Goal: Task Accomplishment & Management: Complete application form

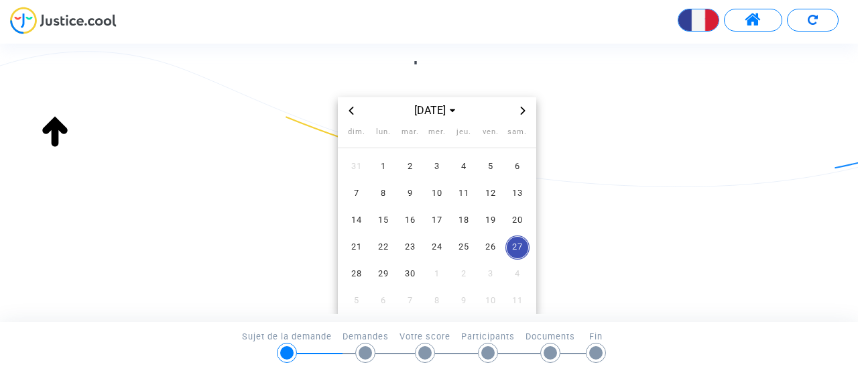
scroll to position [97, 0]
click at [379, 166] on span "1" at bounding box center [383, 166] width 24 height 24
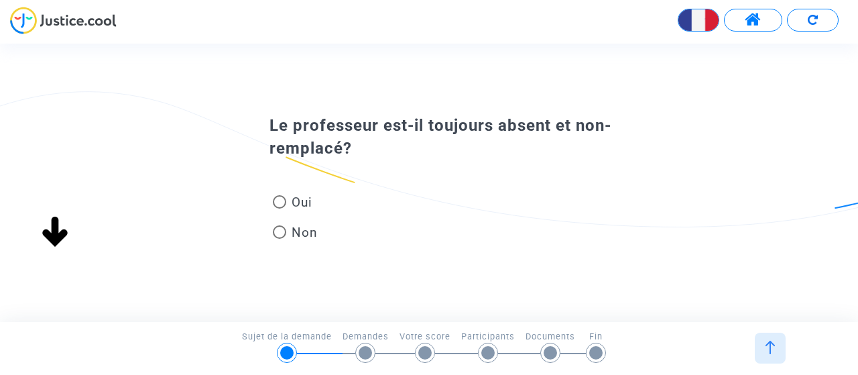
click at [280, 201] on span at bounding box center [279, 201] width 13 height 13
click at [280, 208] on input "Oui" at bounding box center [279, 208] width 1 height 1
radio input "true"
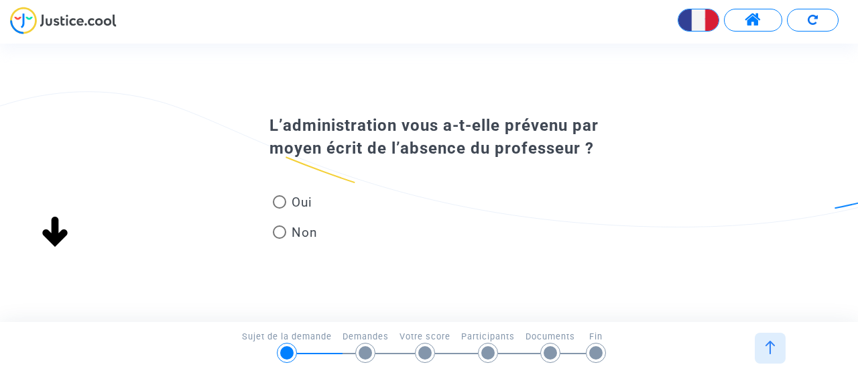
scroll to position [0, 0]
click at [278, 202] on span at bounding box center [279, 201] width 13 height 13
click at [279, 208] on input "Oui" at bounding box center [279, 208] width 1 height 1
radio input "true"
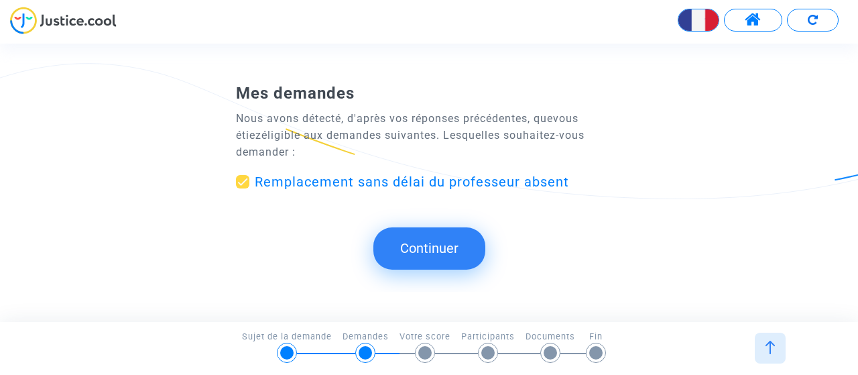
click at [423, 244] on button "Continuer" at bounding box center [429, 248] width 112 height 42
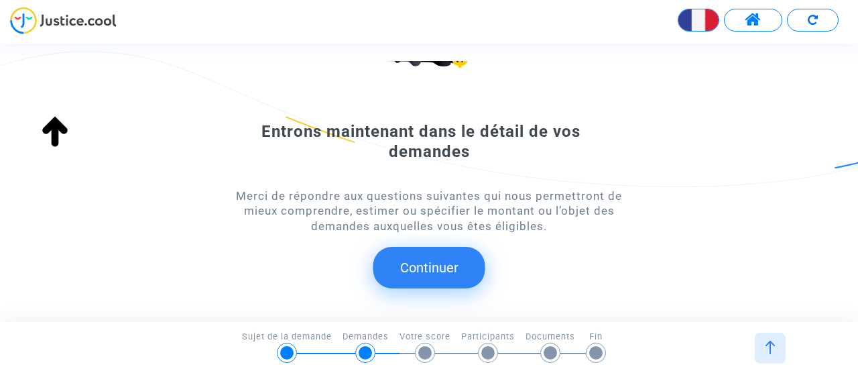
scroll to position [174, 0]
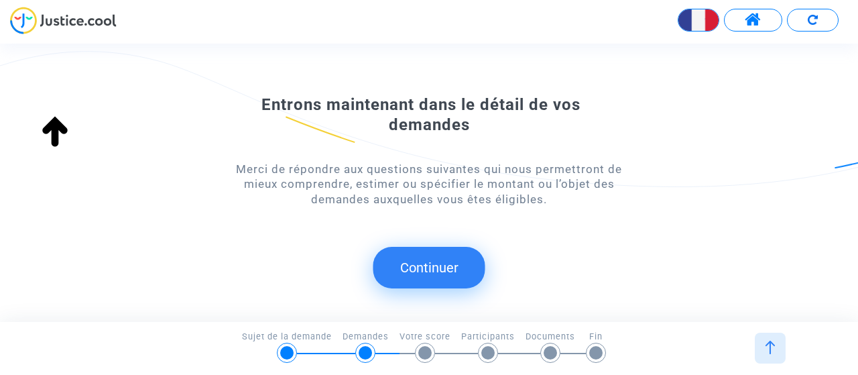
click at [427, 270] on button "Continuer" at bounding box center [429, 268] width 112 height 42
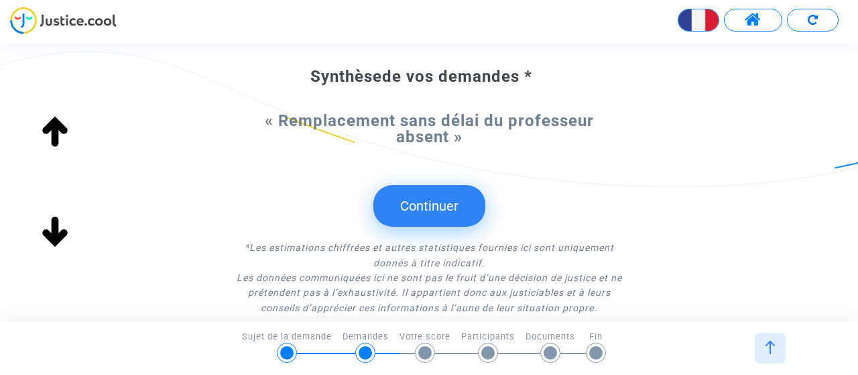
scroll to position [109, 0]
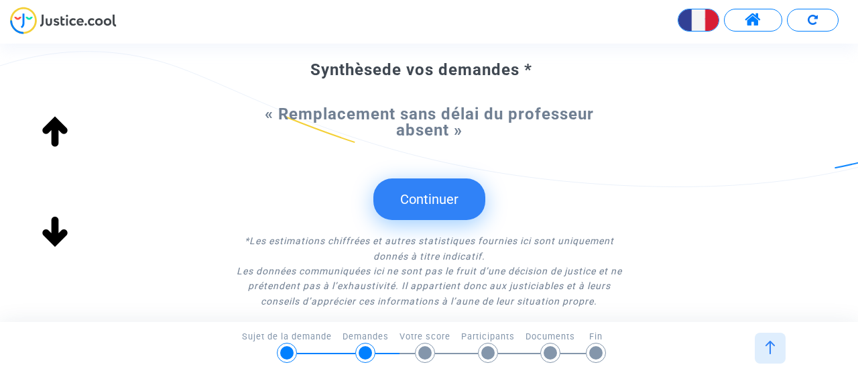
click at [418, 200] on button "Continuer" at bounding box center [429, 199] width 112 height 42
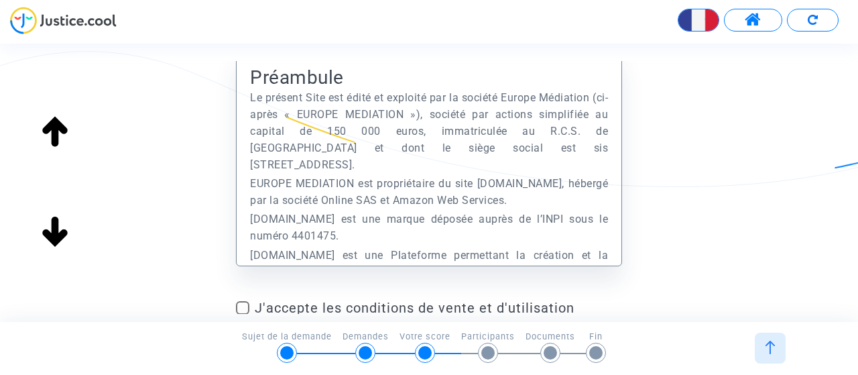
scroll to position [70, 0]
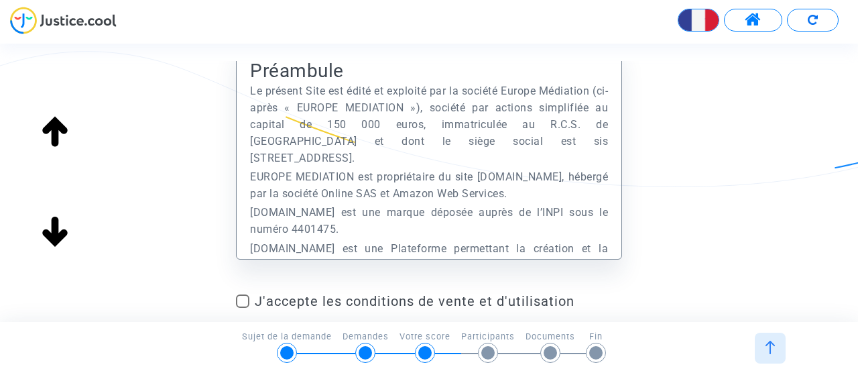
click at [241, 298] on span at bounding box center [242, 300] width 13 height 13
click at [242, 308] on input "J'accepte les conditions de vente et d'utilisation" at bounding box center [242, 308] width 1 height 1
checkbox input "true"
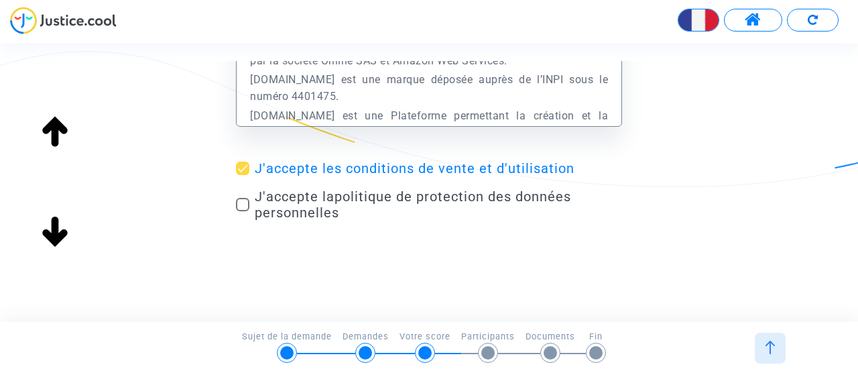
scroll to position [215, 0]
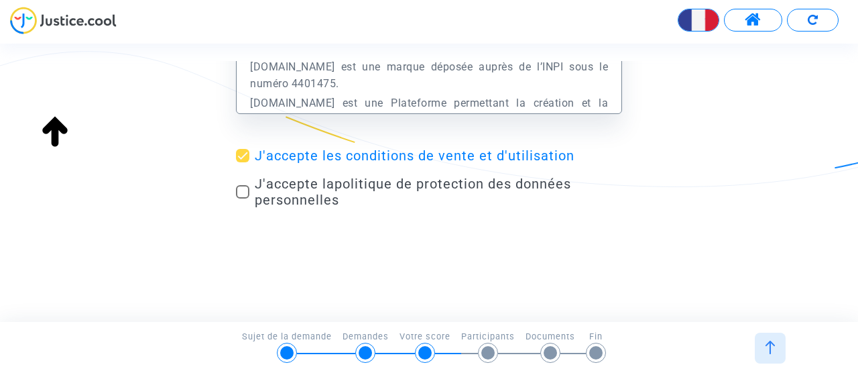
click at [242, 185] on label "J'accepte la politique de protection des données personnelles" at bounding box center [429, 192] width 386 height 32
click at [242, 198] on input "J'accepte la politique de protection des données personnelles" at bounding box center [242, 198] width 1 height 1
checkbox input "true"
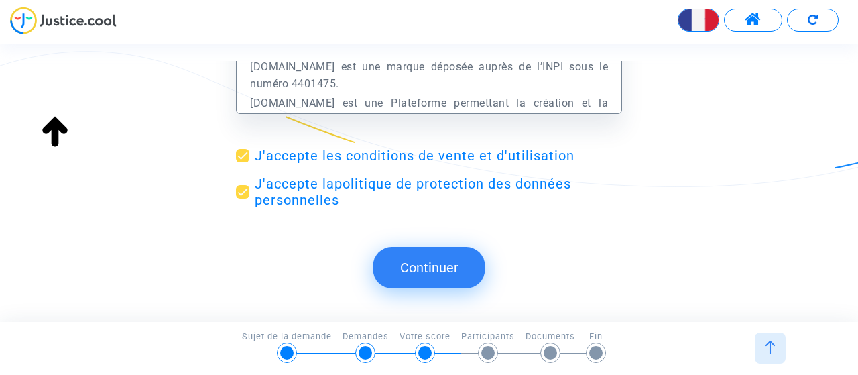
click at [447, 268] on button "Continuer" at bounding box center [429, 268] width 112 height 42
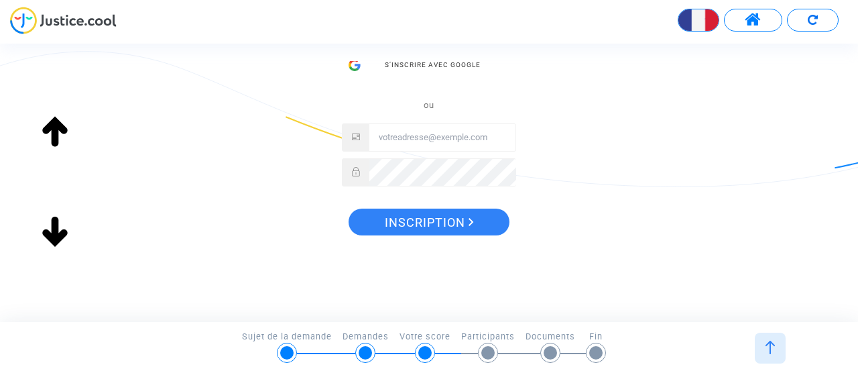
scroll to position [300, 0]
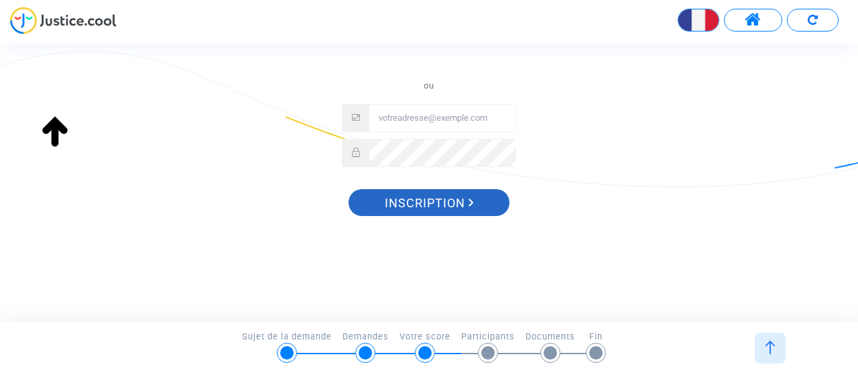
click at [444, 208] on span "Inscription" at bounding box center [429, 203] width 89 height 28
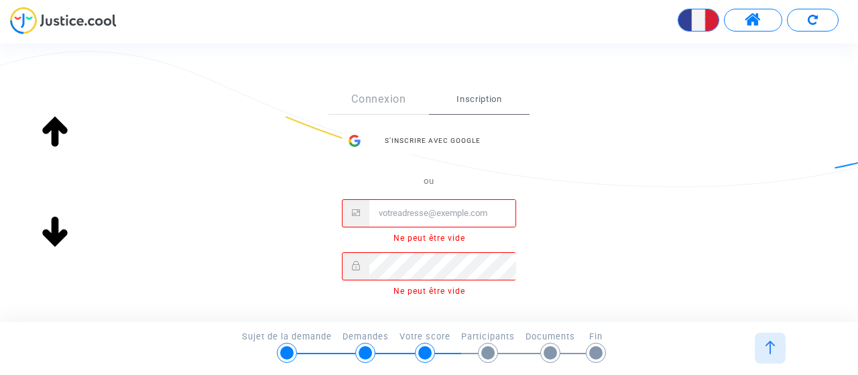
scroll to position [192, 0]
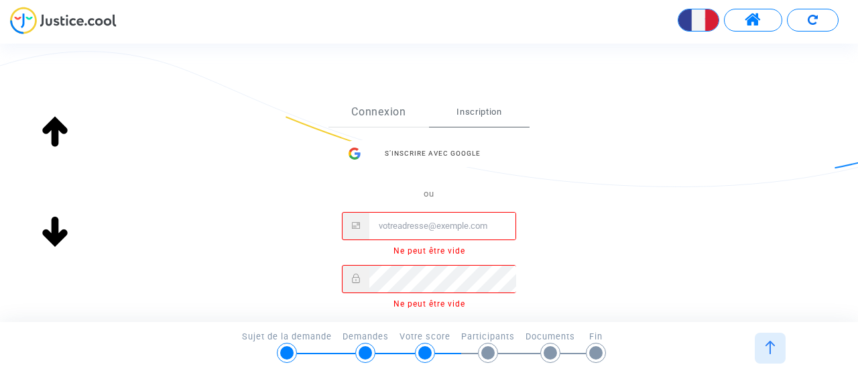
click at [367, 119] on link "Connexion" at bounding box center [378, 111] width 101 height 29
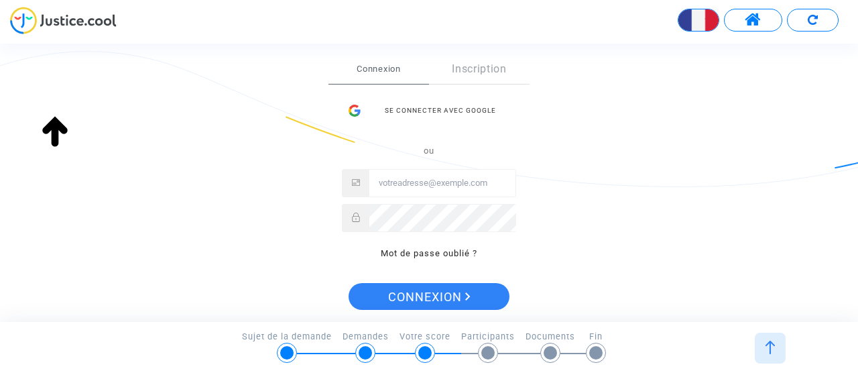
scroll to position [186, 0]
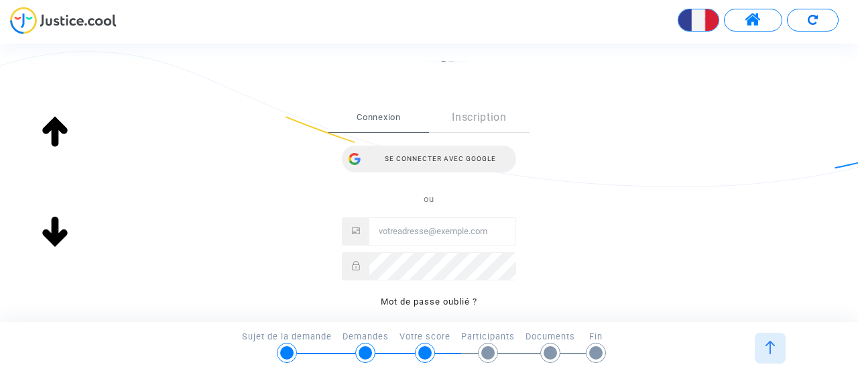
click at [432, 168] on div "Se connecter avec Google" at bounding box center [429, 158] width 174 height 27
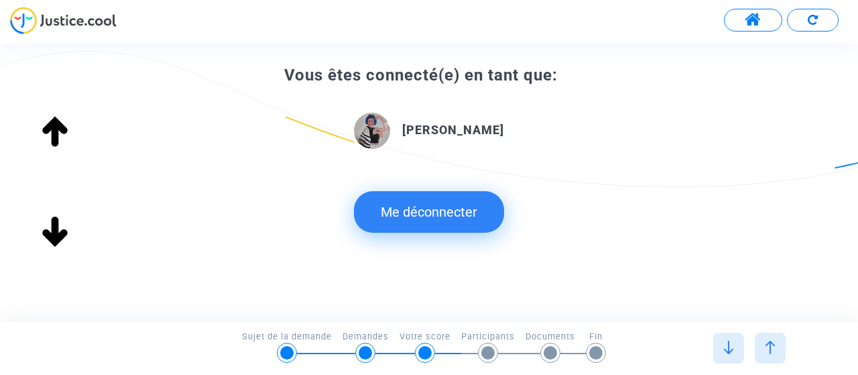
scroll to position [249, 0]
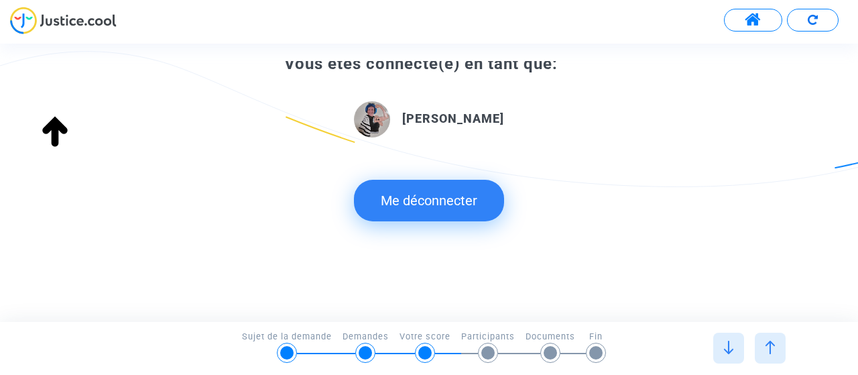
click at [734, 345] on img at bounding box center [728, 347] width 13 height 13
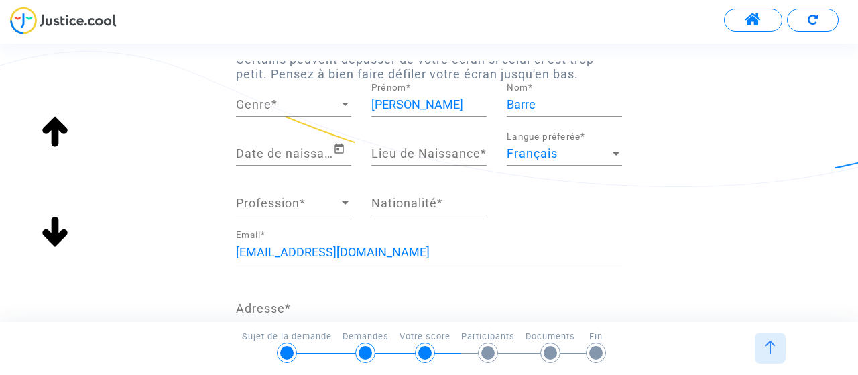
scroll to position [117, 0]
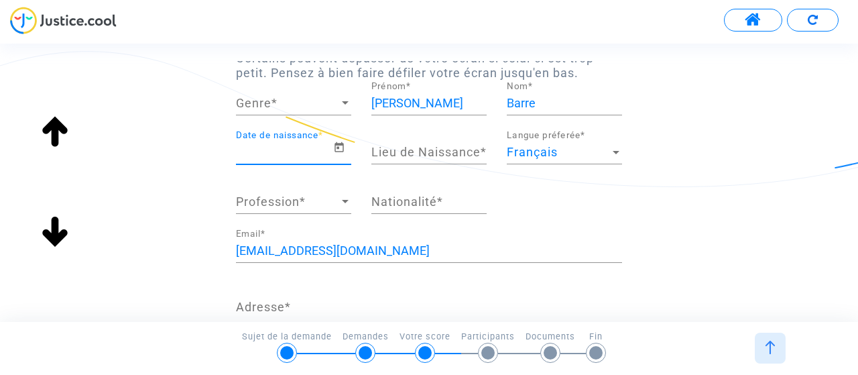
click at [290, 158] on input "Date de naissance *" at bounding box center [284, 151] width 97 height 13
click at [339, 145] on icon "Open calendar" at bounding box center [338, 146] width 9 height 10
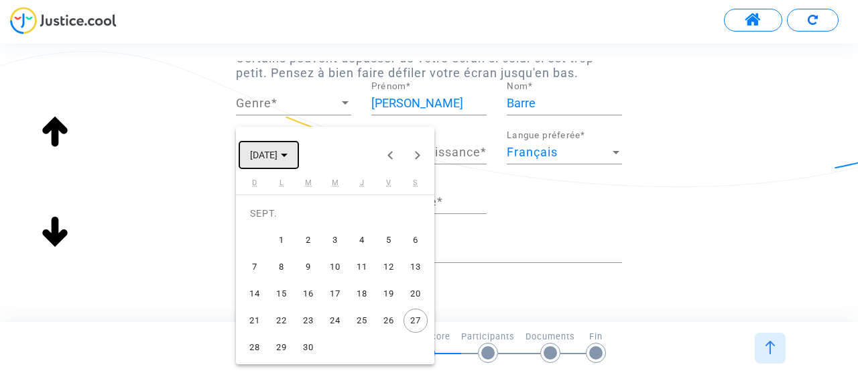
click at [278, 158] on span "[DATE]" at bounding box center [263, 155] width 27 height 11
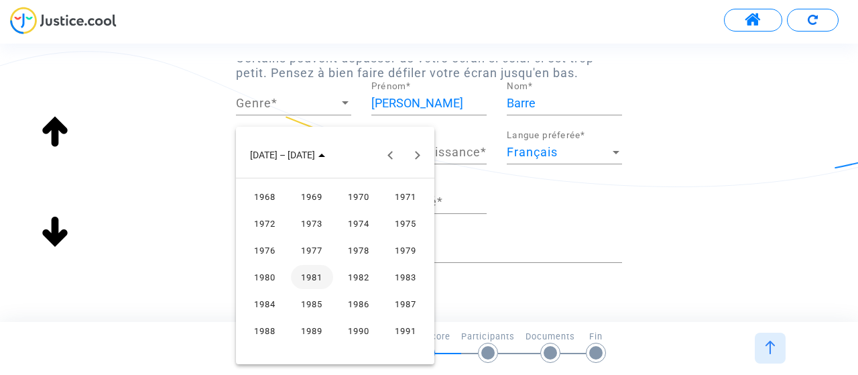
click at [319, 217] on div "1973" at bounding box center [312, 223] width 42 height 24
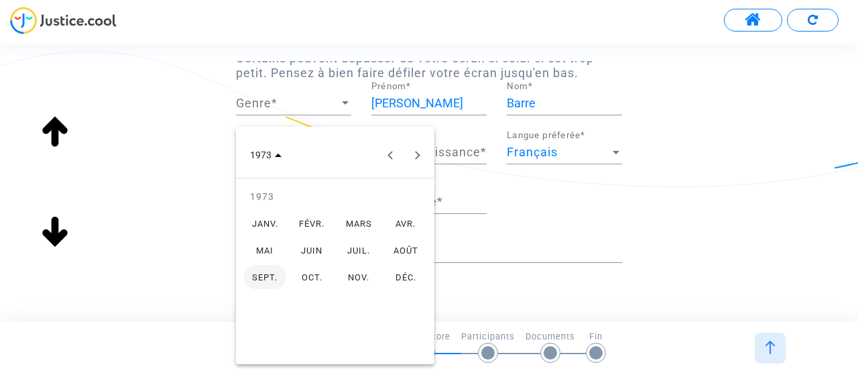
click at [316, 223] on div "FÉVR." at bounding box center [312, 223] width 42 height 24
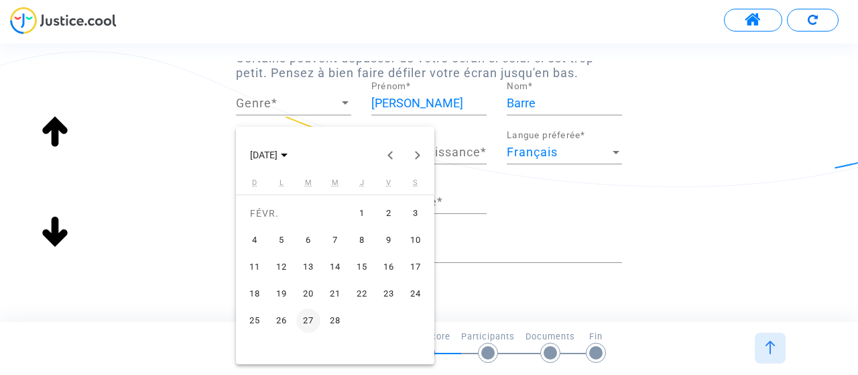
click at [255, 241] on div "4" at bounding box center [255, 240] width 24 height 24
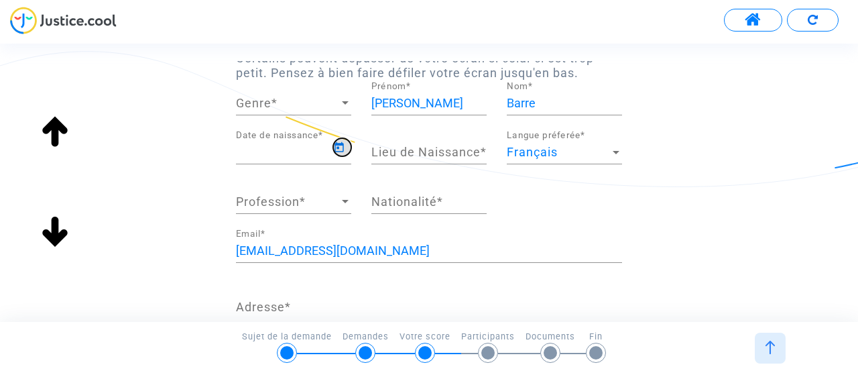
type input "[DATE]"
click at [404, 151] on input "Lieu de Naissance *" at bounding box center [428, 151] width 115 height 13
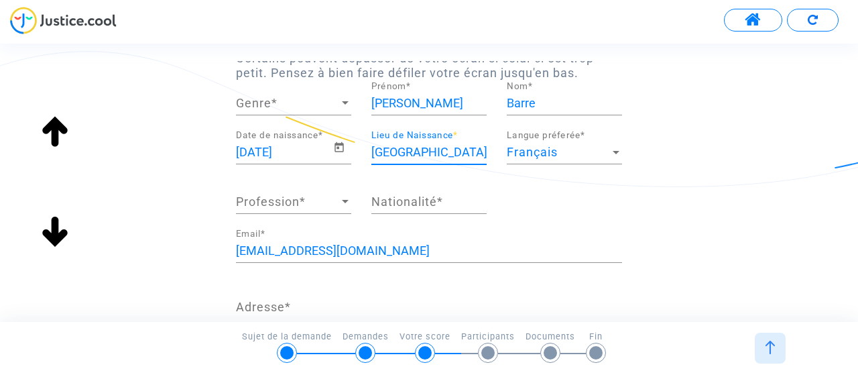
type input "[GEOGRAPHIC_DATA]"
click at [313, 204] on span "Profession" at bounding box center [287, 201] width 103 height 13
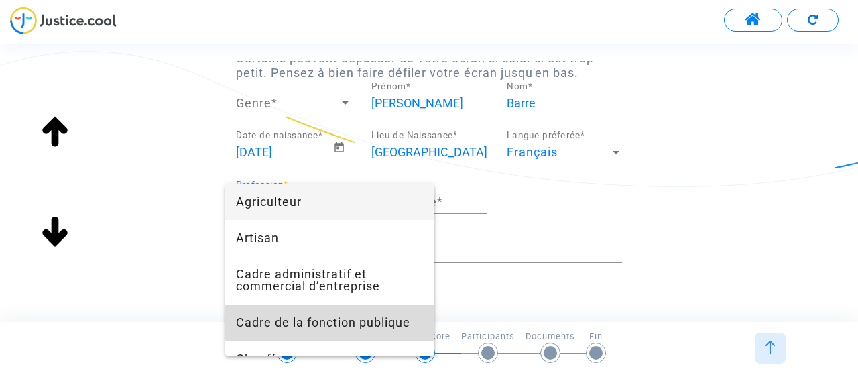
click at [392, 322] on span "Cadre de la fonction publique" at bounding box center [330, 322] width 188 height 36
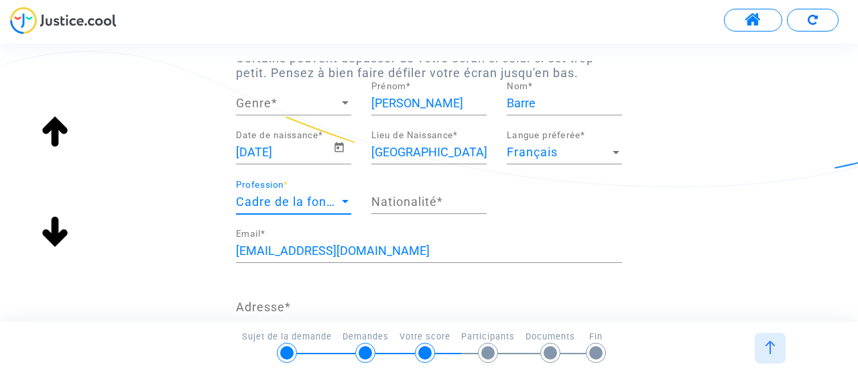
click at [346, 202] on div at bounding box center [345, 201] width 7 height 3
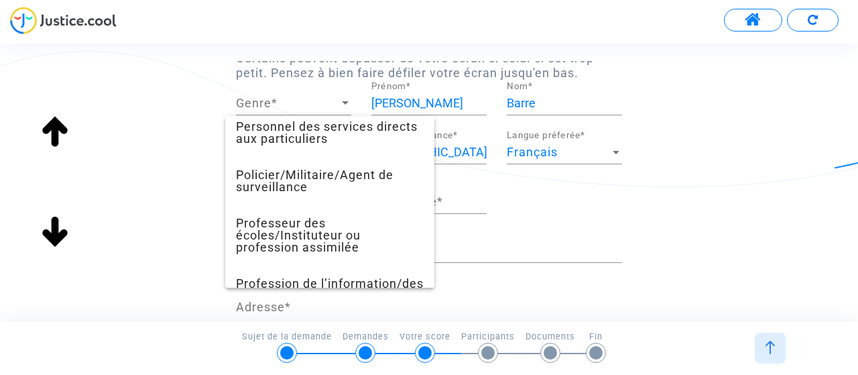
scroll to position [868, 0]
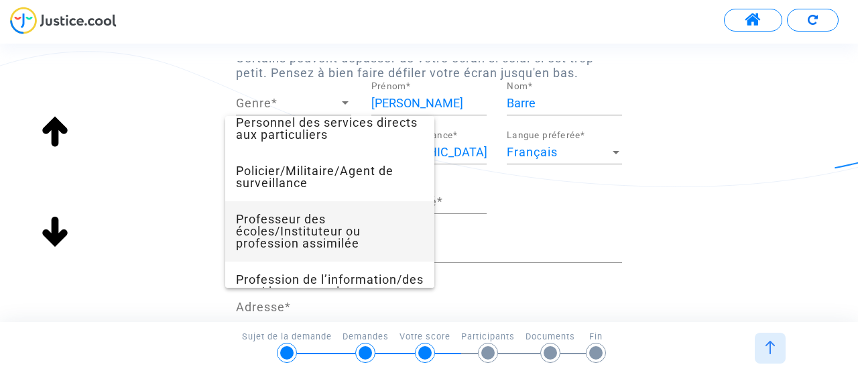
click at [351, 231] on span "Professeur des écoles/Instituteur ou profession assimilée" at bounding box center [330, 231] width 188 height 60
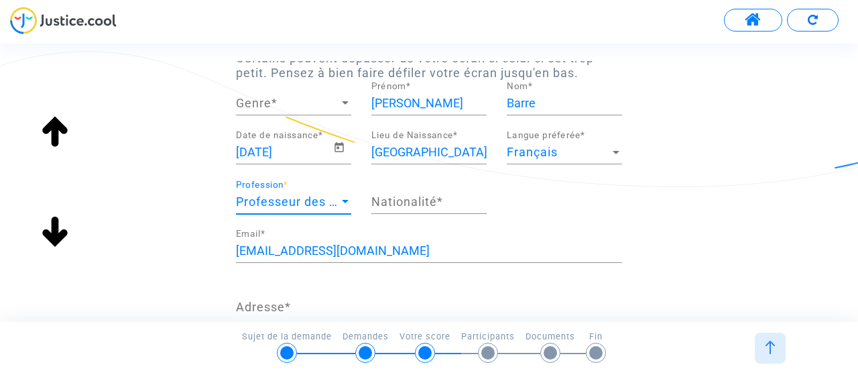
scroll to position [796, 0]
click at [408, 198] on input "Nationalité *" at bounding box center [428, 201] width 115 height 13
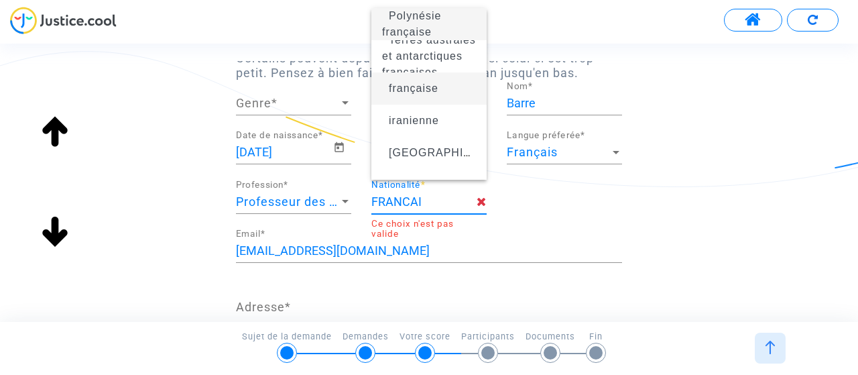
click at [433, 92] on span "française" at bounding box center [414, 87] width 50 height 11
type input "française"
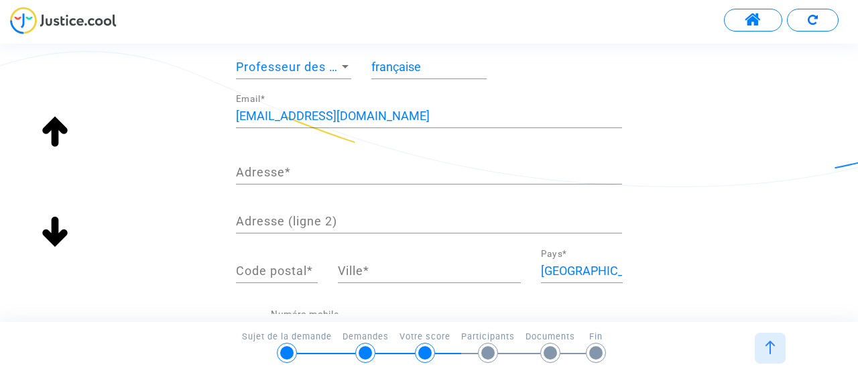
scroll to position [260, 0]
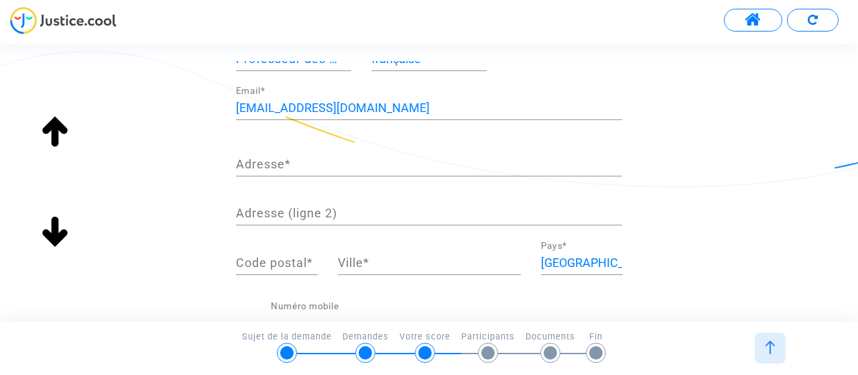
click at [499, 171] on input "Adresse *" at bounding box center [429, 164] width 386 height 13
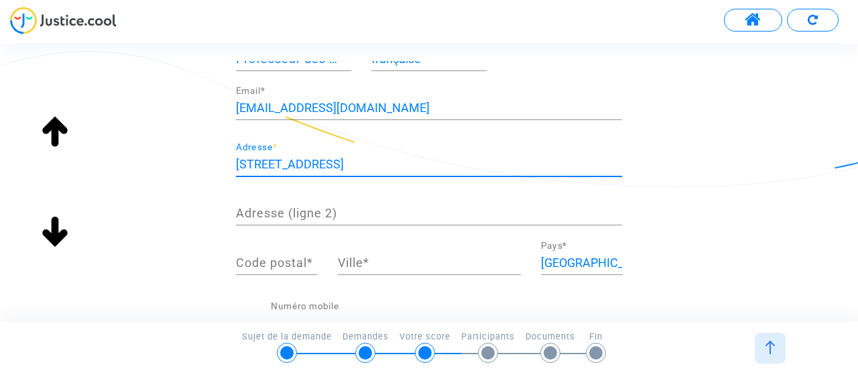
type input "[STREET_ADDRESS]"
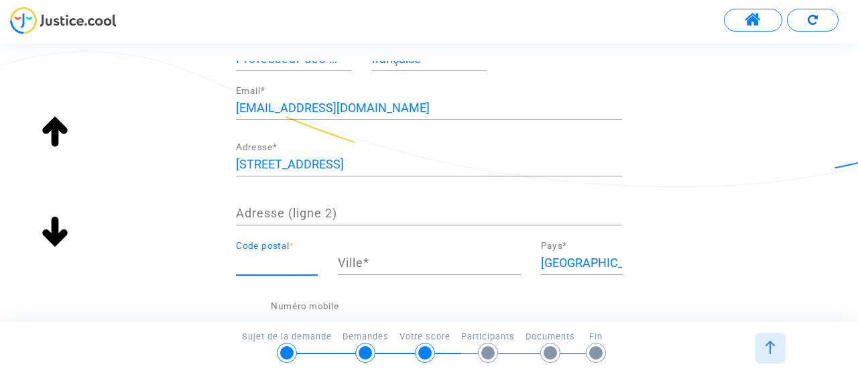
click at [278, 265] on input "Code postal *" at bounding box center [277, 262] width 82 height 13
type input "01710"
click at [349, 264] on input "Ville *" at bounding box center [429, 262] width 183 height 13
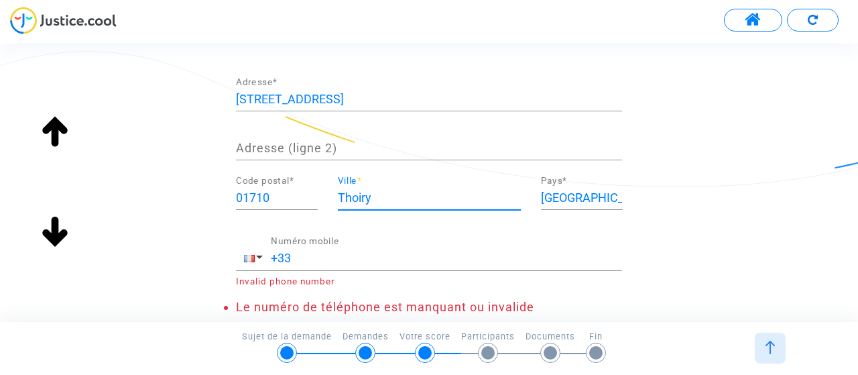
scroll to position [341, 0]
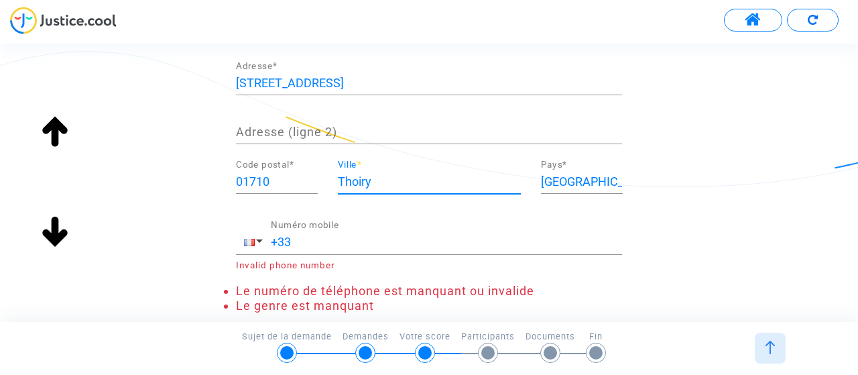
type input "Thoiry"
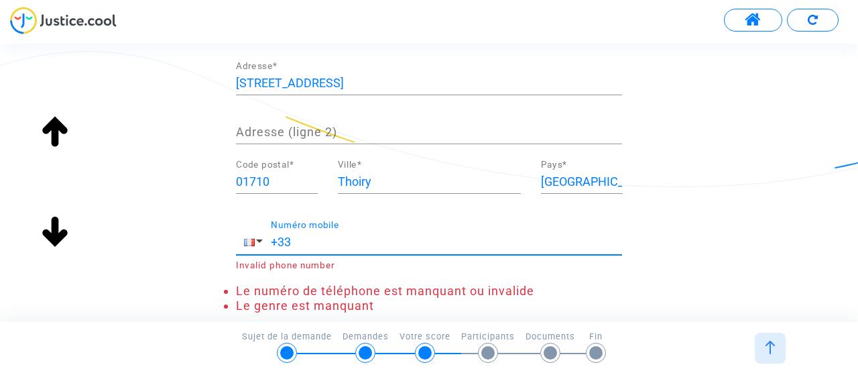
click at [467, 242] on input "+33" at bounding box center [446, 241] width 351 height 13
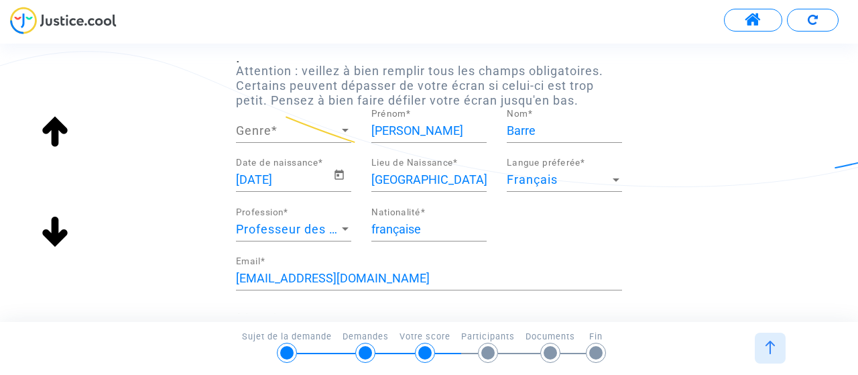
scroll to position [86, 0]
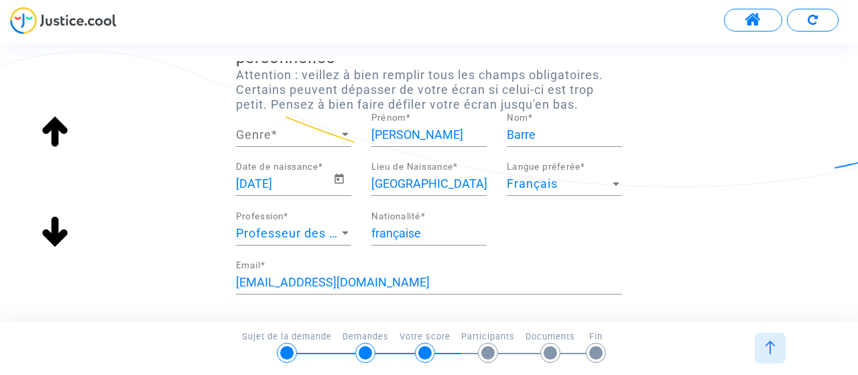
type input "[PHONE_NUMBER]"
click at [322, 136] on span "Genre" at bounding box center [287, 134] width 103 height 13
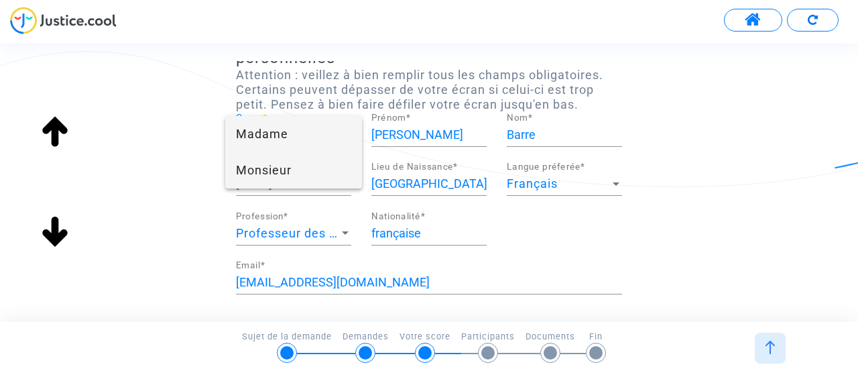
click at [282, 170] on span "Monsieur" at bounding box center [293, 170] width 115 height 36
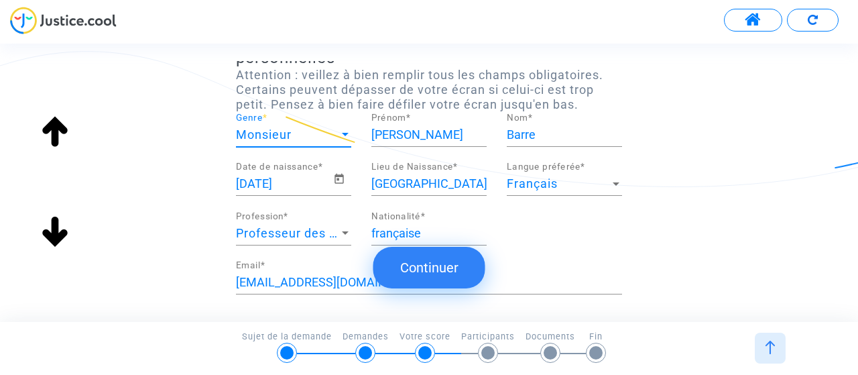
click at [310, 137] on div "Monsieur" at bounding box center [287, 134] width 103 height 13
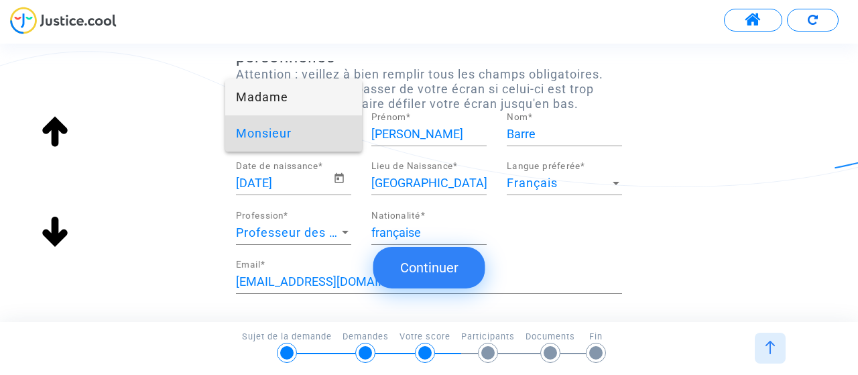
click at [271, 107] on span "Madame" at bounding box center [293, 97] width 115 height 36
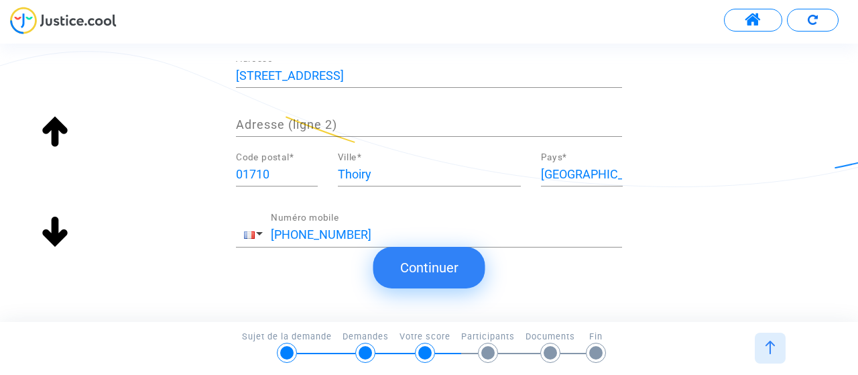
scroll to position [379, 0]
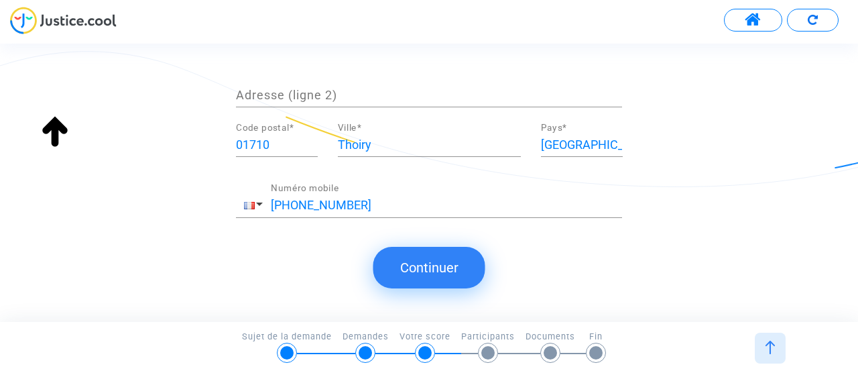
click at [438, 267] on button "Continuer" at bounding box center [429, 268] width 112 height 42
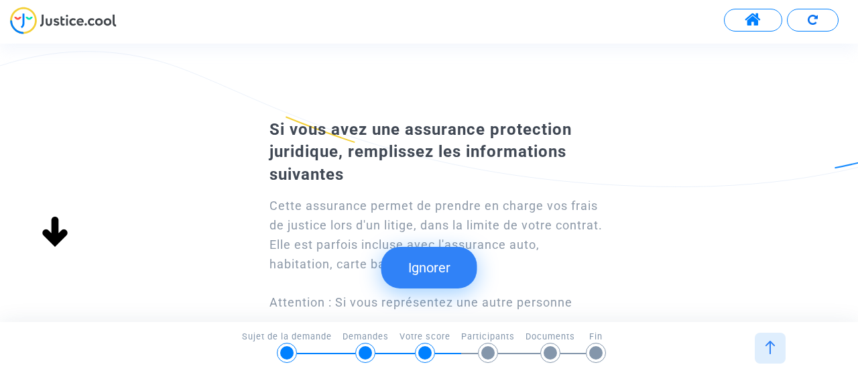
click at [432, 260] on button "Ignorer" at bounding box center [429, 268] width 96 height 42
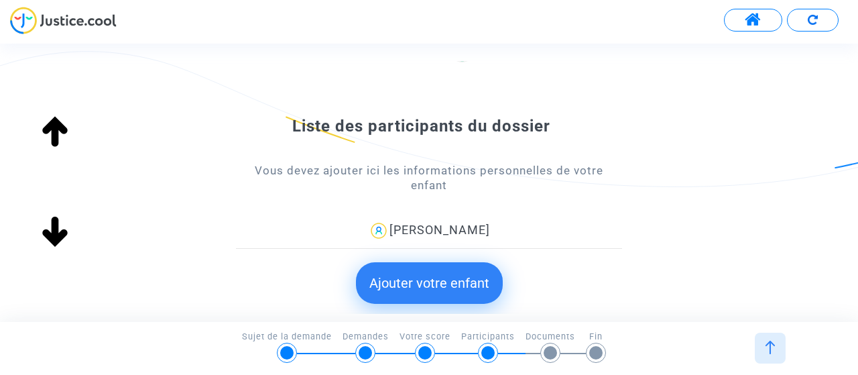
scroll to position [194, 0]
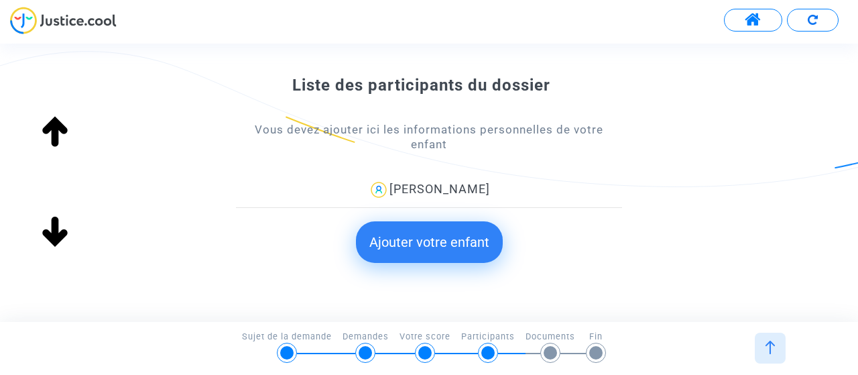
click at [410, 253] on button "Ajouter votre enfant" at bounding box center [429, 242] width 147 height 42
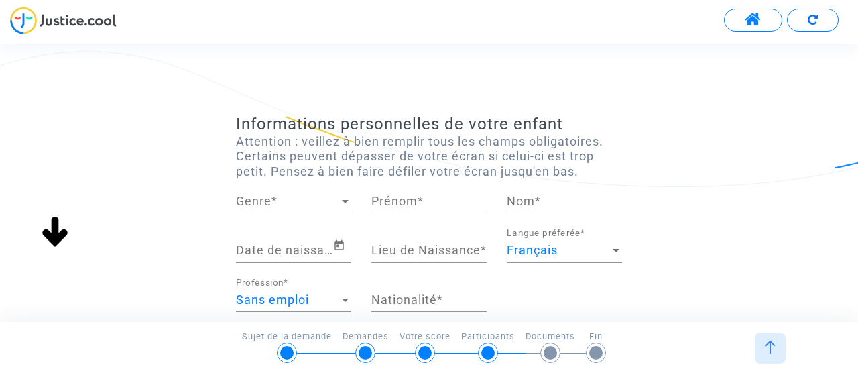
click at [275, 198] on span "Genre" at bounding box center [287, 200] width 103 height 13
click at [296, 207] on span "Madame" at bounding box center [293, 201] width 115 height 36
click at [401, 201] on input "Prénom *" at bounding box center [428, 200] width 115 height 13
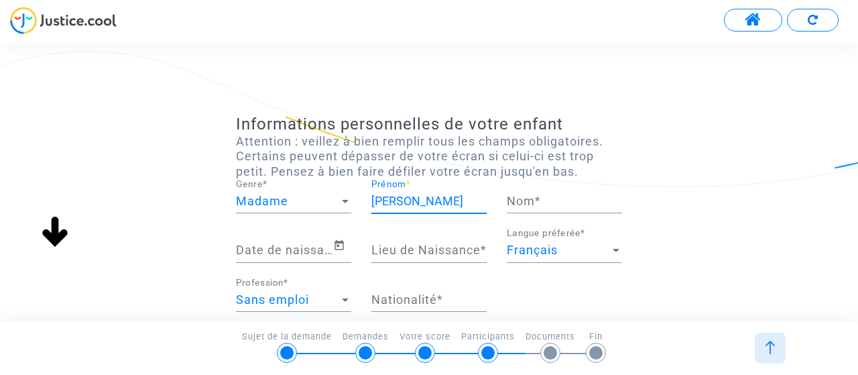
type input "[PERSON_NAME]"
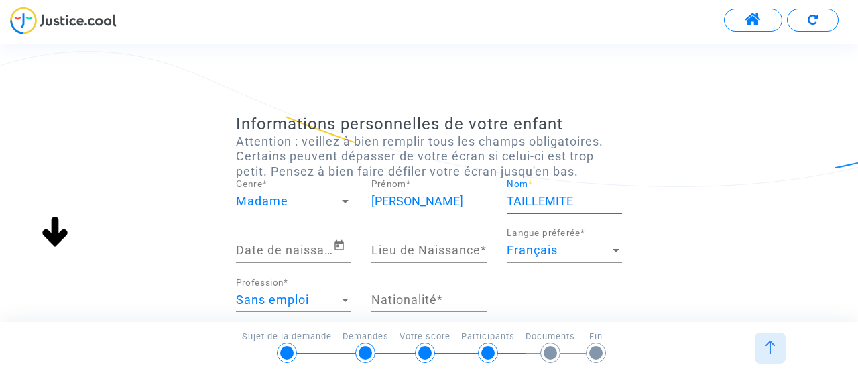
type input "TAILLEMITE"
click at [270, 241] on div "Date de naissance *" at bounding box center [284, 246] width 97 height 34
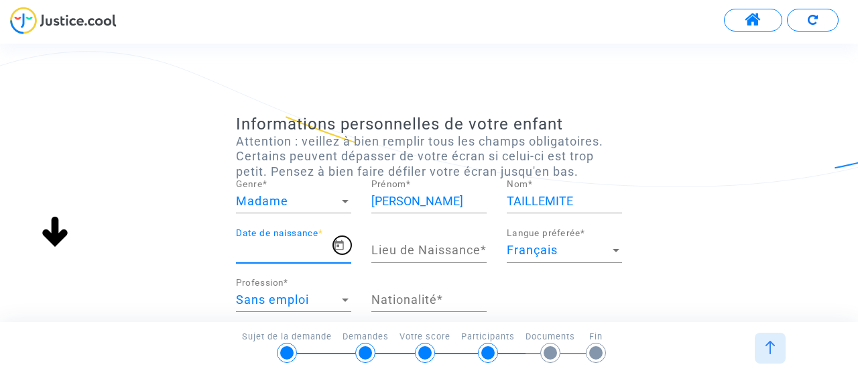
click at [336, 245] on icon "Open calendar" at bounding box center [338, 245] width 9 height 10
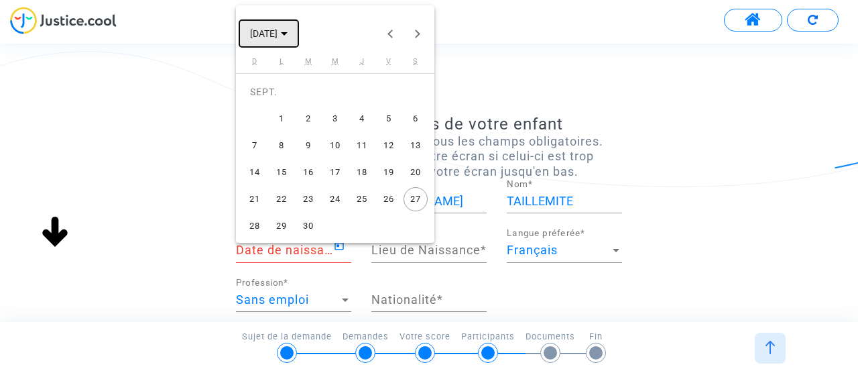
click at [278, 40] on span "[DATE]" at bounding box center [263, 34] width 27 height 11
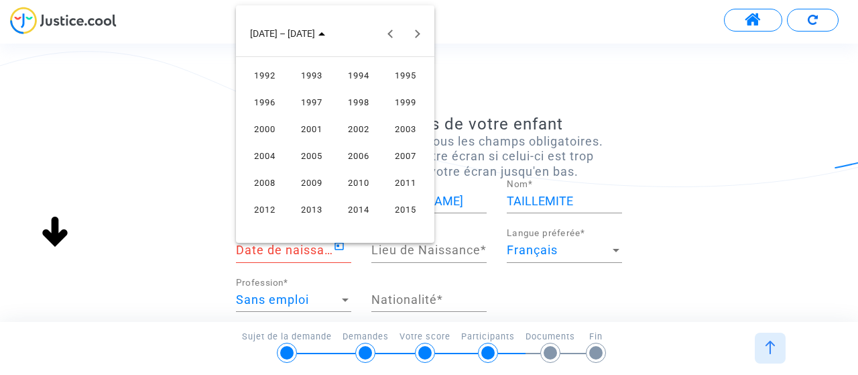
click at [356, 207] on div "2014" at bounding box center [359, 209] width 42 height 24
click at [265, 107] on div "JANV." at bounding box center [265, 102] width 42 height 24
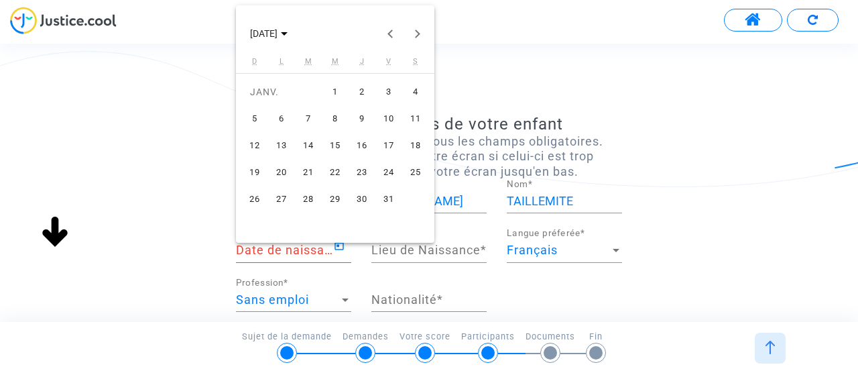
click at [257, 192] on div "26" at bounding box center [255, 199] width 24 height 24
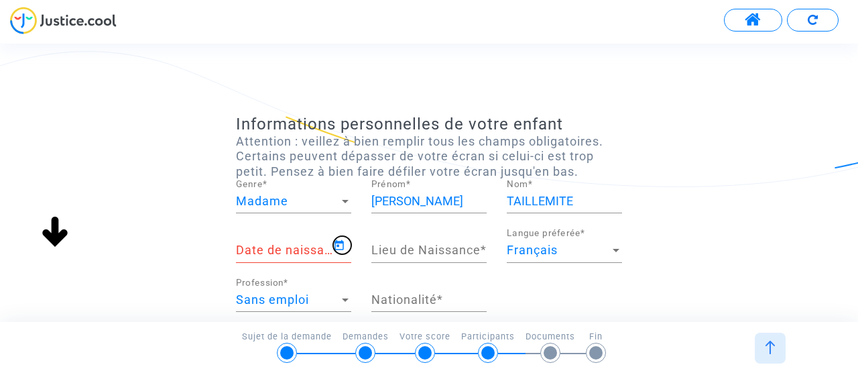
type input "[DATE]"
click at [432, 255] on input "Lieu de Naissance *" at bounding box center [428, 249] width 115 height 13
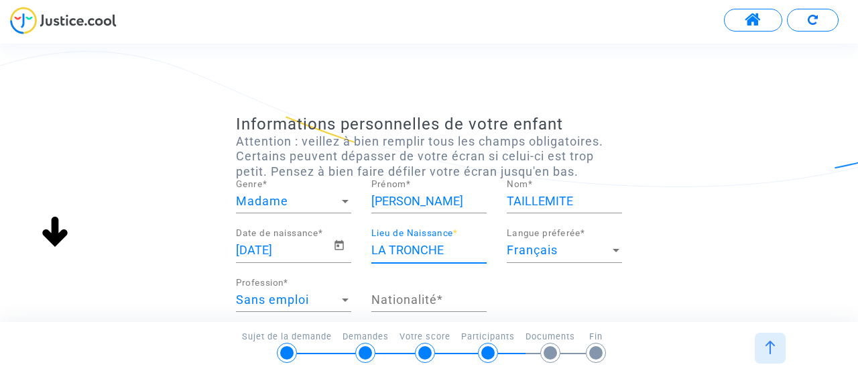
type input "LA TRONCHE"
click at [332, 300] on div "Sans emploi" at bounding box center [287, 299] width 103 height 13
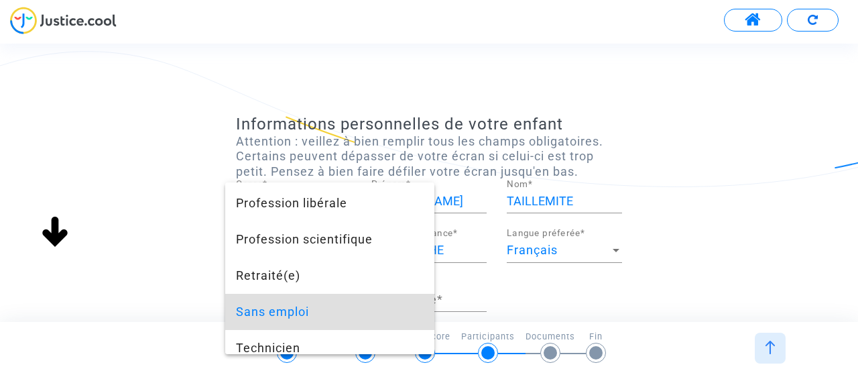
scroll to position [1240, 0]
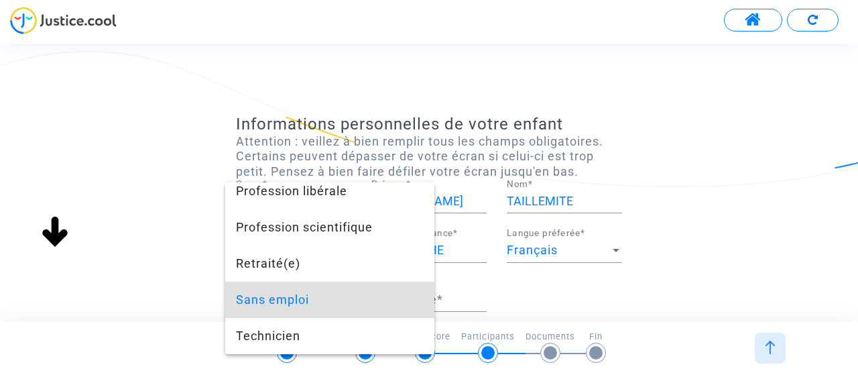
click at [338, 306] on span "Sans emploi" at bounding box center [330, 300] width 188 height 36
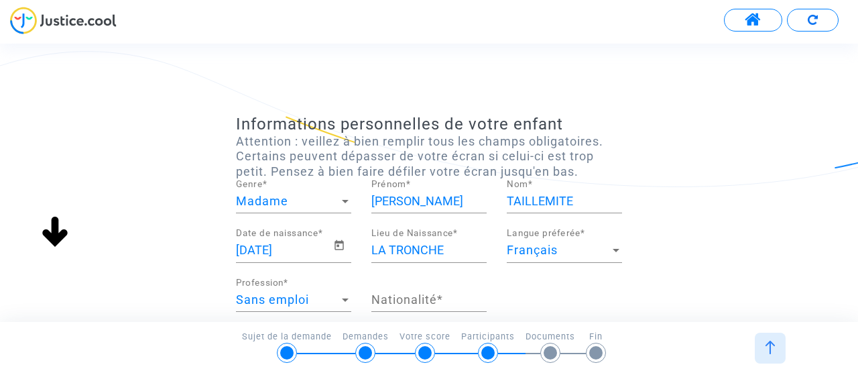
click at [444, 308] on div "Nationalité *" at bounding box center [428, 295] width 115 height 34
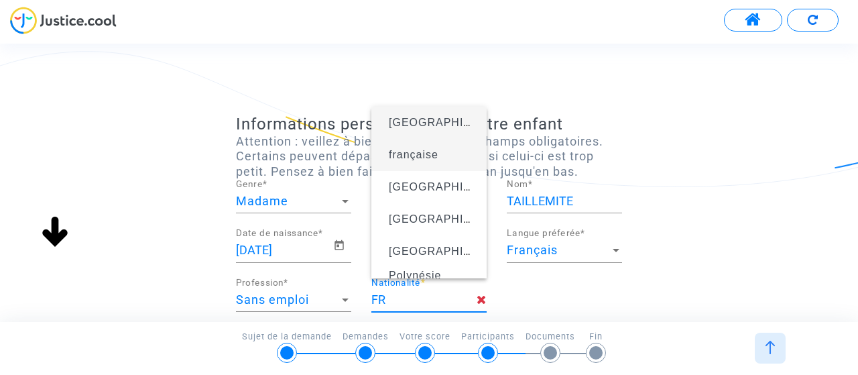
click at [424, 162] on span "française" at bounding box center [429, 155] width 94 height 38
type input "française"
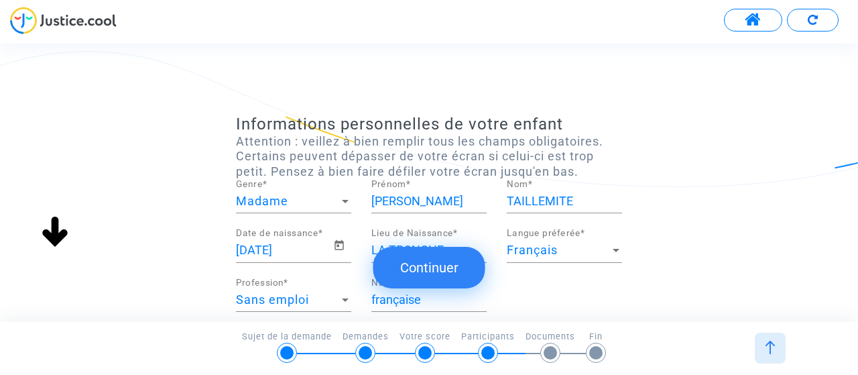
click at [448, 269] on button "Continuer" at bounding box center [429, 268] width 112 height 42
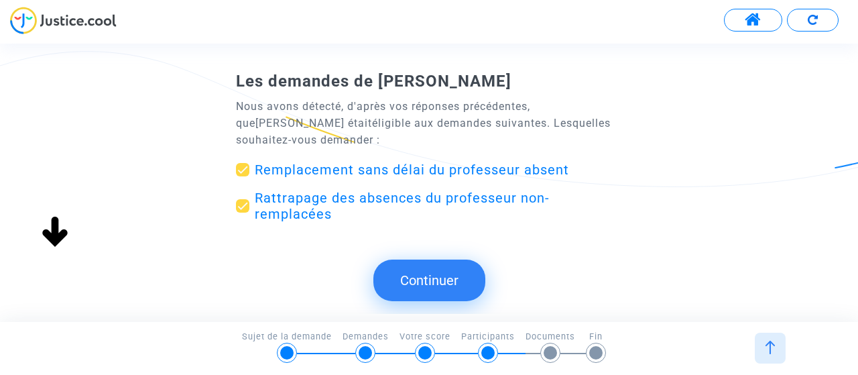
scroll to position [0, 0]
click at [428, 283] on button "Continuer" at bounding box center [429, 280] width 112 height 42
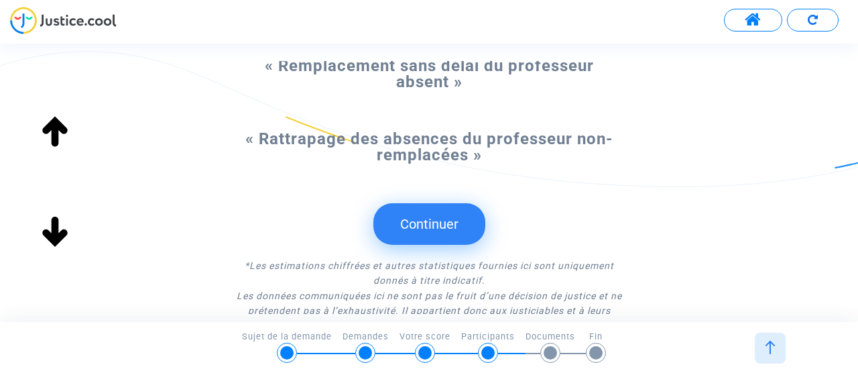
scroll to position [159, 0]
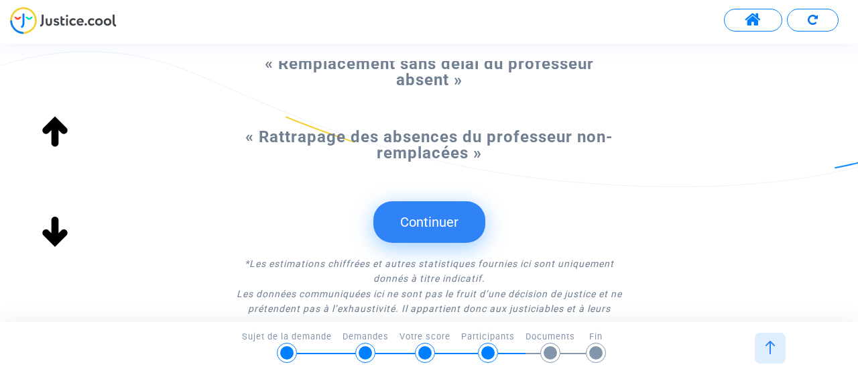
click at [423, 212] on button "Continuer" at bounding box center [429, 222] width 112 height 42
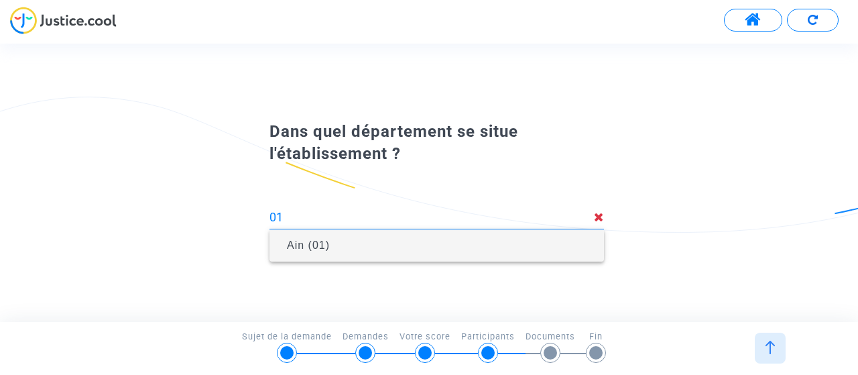
click at [338, 235] on span "Ain (01)" at bounding box center [436, 246] width 313 height 38
type input "Ain (01)"
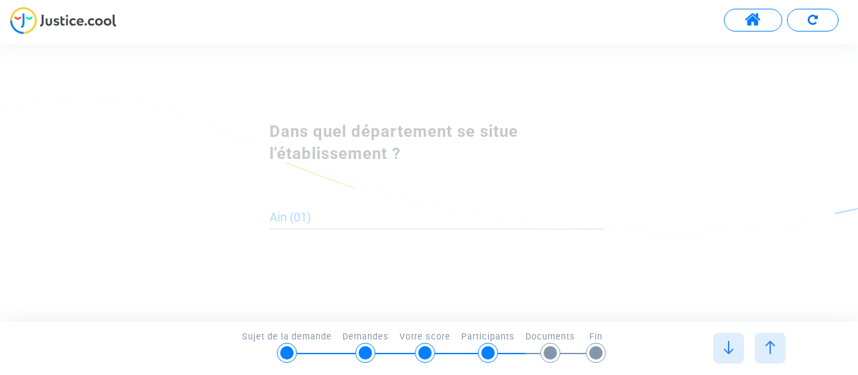
scroll to position [0, 0]
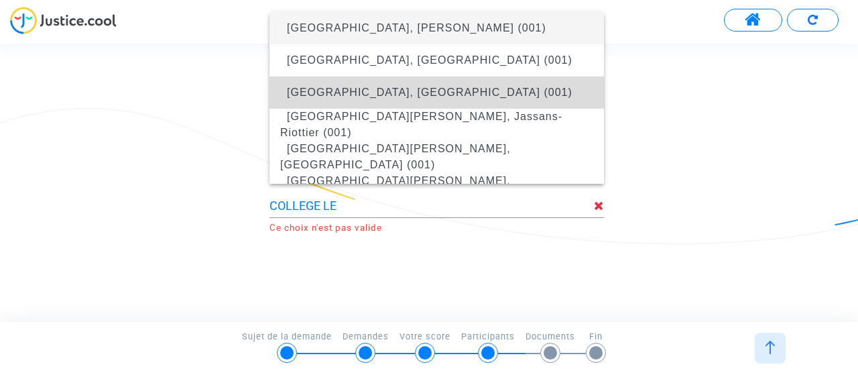
click at [415, 89] on span "[GEOGRAPHIC_DATA], [GEOGRAPHIC_DATA] (001)" at bounding box center [430, 91] width 286 height 11
type input "[GEOGRAPHIC_DATA], [GEOGRAPHIC_DATA] (001)"
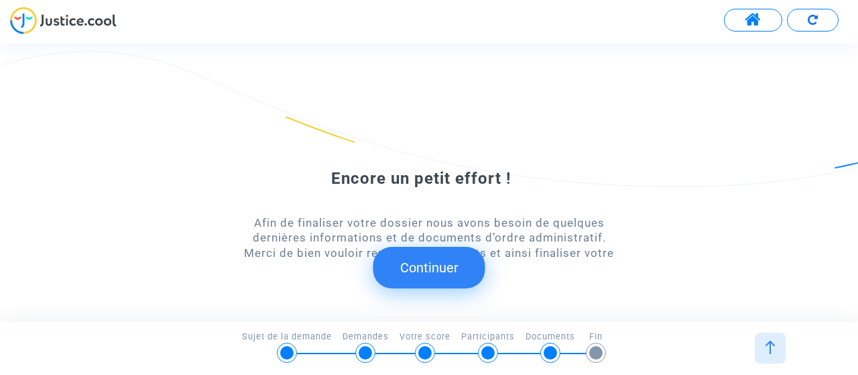
click at [425, 265] on button "Continuer" at bounding box center [429, 268] width 112 height 42
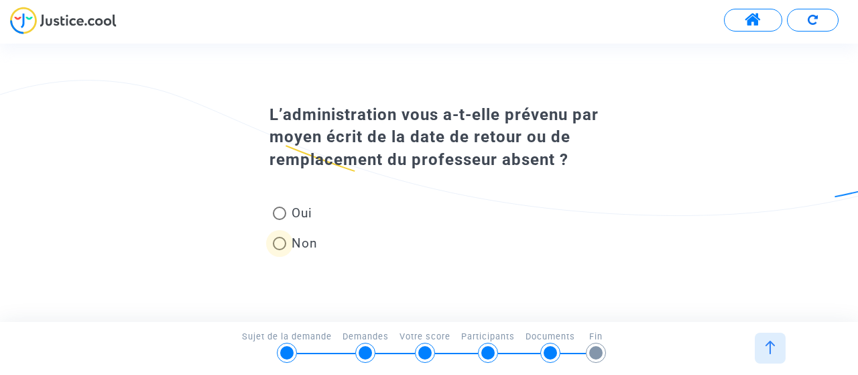
click at [280, 245] on span at bounding box center [279, 243] width 13 height 13
click at [280, 250] on input "Non" at bounding box center [279, 250] width 1 height 1
radio input "true"
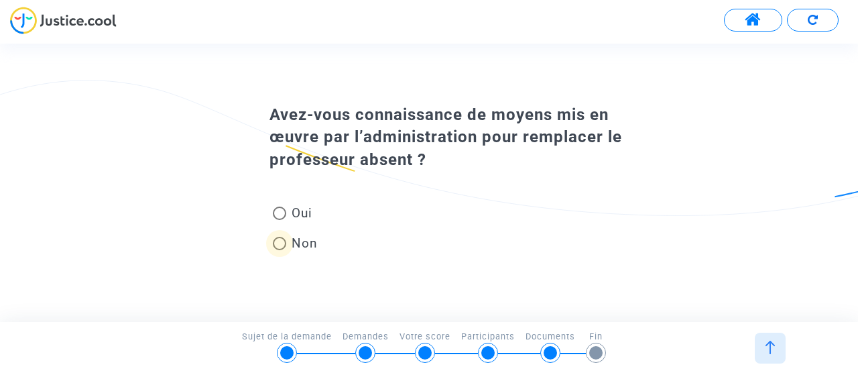
click at [278, 243] on span at bounding box center [279, 243] width 13 height 13
click at [279, 250] on input "Non" at bounding box center [279, 250] width 1 height 1
radio input "true"
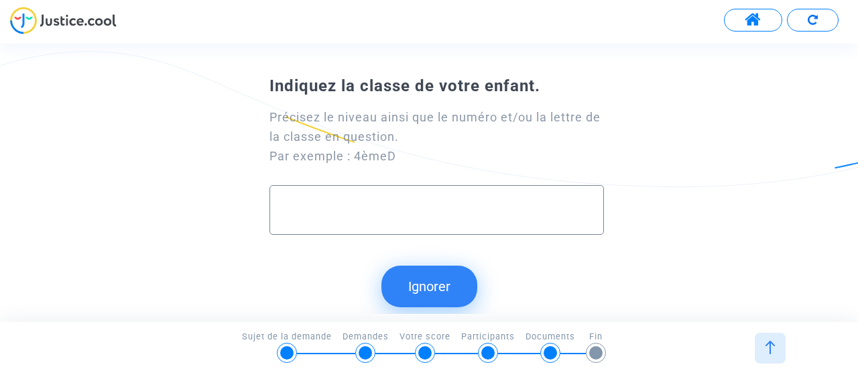
click at [298, 230] on div at bounding box center [436, 210] width 334 height 50
type input "6EME3"
click at [424, 278] on button "Continuer" at bounding box center [429, 286] width 112 height 42
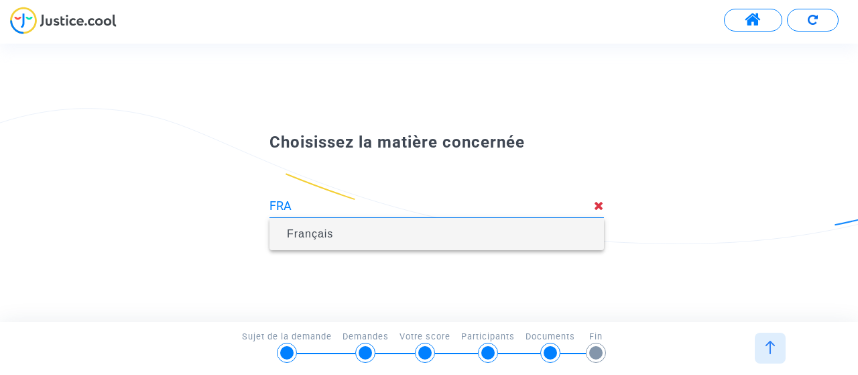
click at [340, 238] on span "Français" at bounding box center [436, 234] width 313 height 38
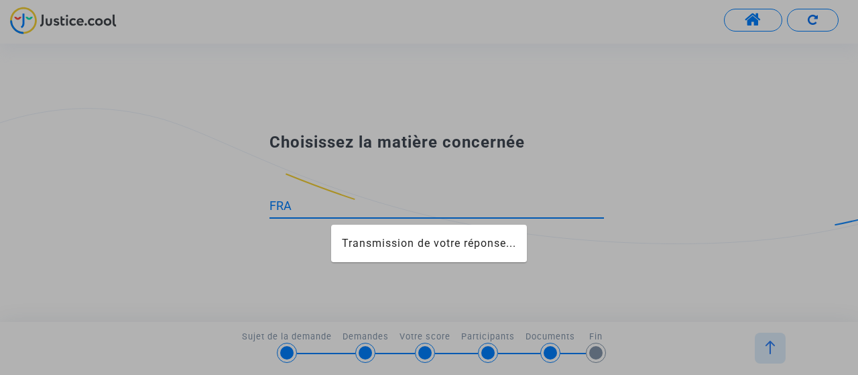
type input "Français"
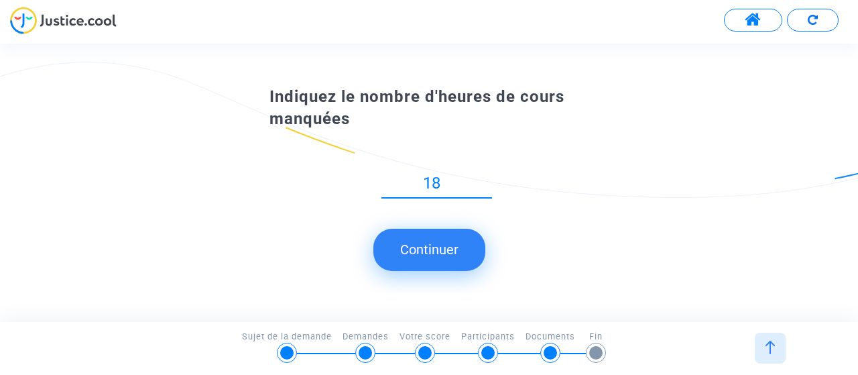
type input "18"
click at [438, 253] on button "Continuer" at bounding box center [429, 250] width 112 height 42
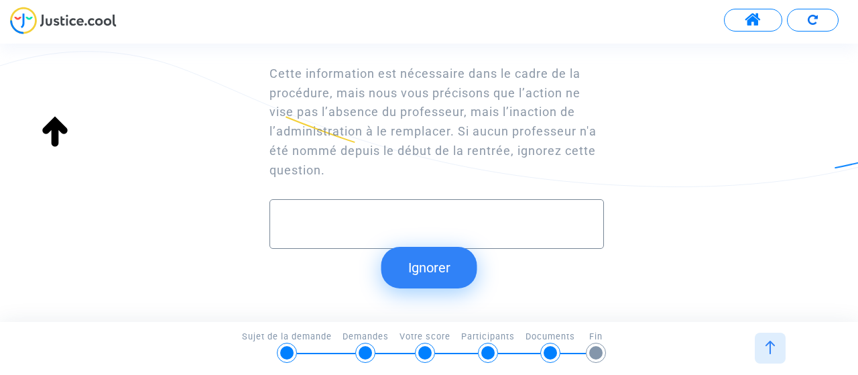
scroll to position [131, 0]
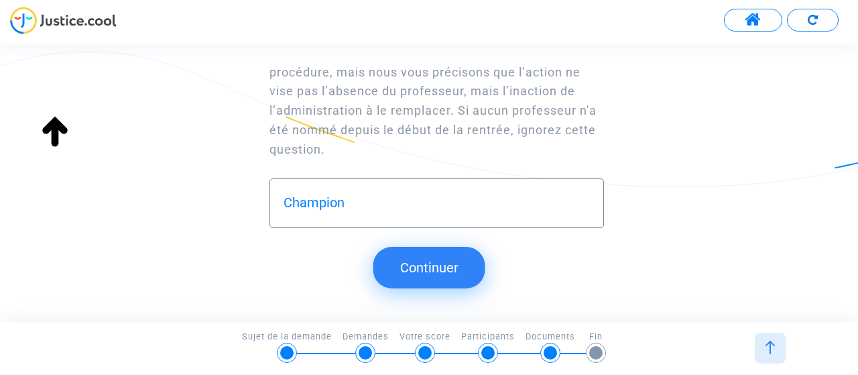
type input "Champion"
click at [436, 267] on button "Continuer" at bounding box center [429, 268] width 112 height 42
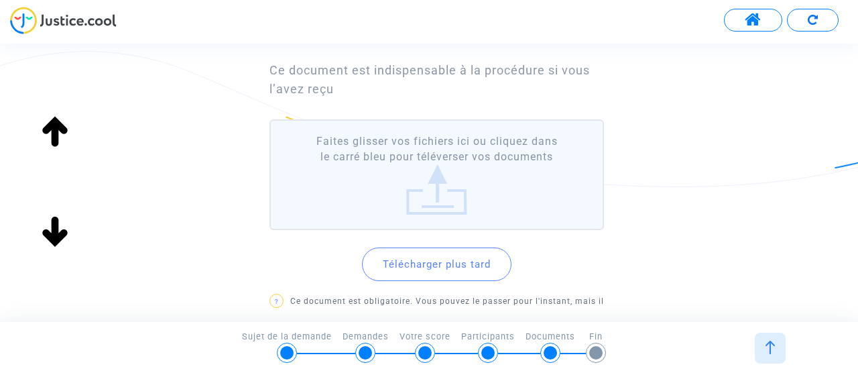
scroll to position [243, 0]
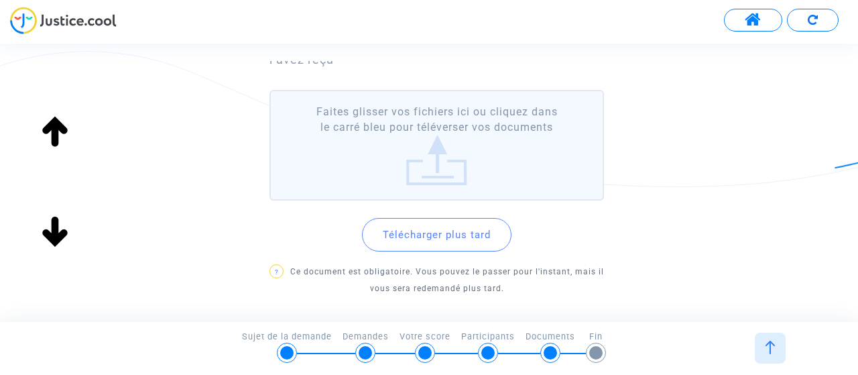
click at [428, 234] on button "Télécharger plus tard" at bounding box center [436, 235] width 149 height 34
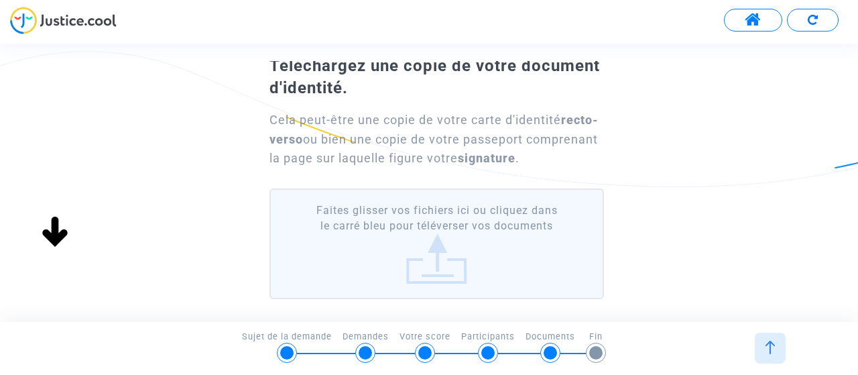
scroll to position [133, 0]
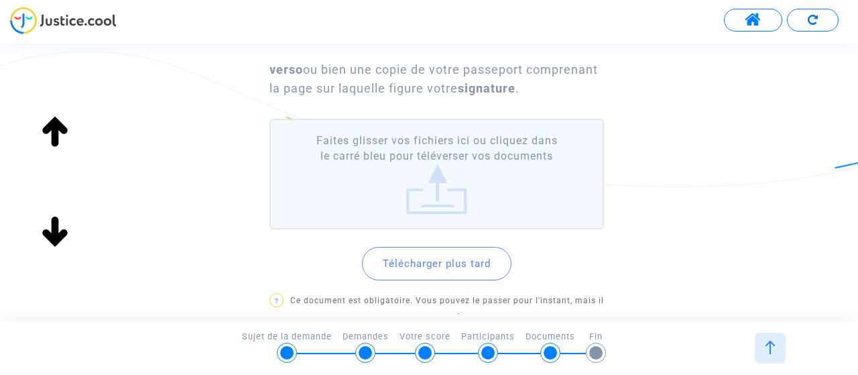
click at [434, 178] on label "Faites glisser vos fichiers ici ou cliquez dans le carré bleu pour téléverser v…" at bounding box center [436, 174] width 334 height 111
click at [0, 0] on input "Faites glisser vos fichiers ici ou cliquez dans le carré bleu pour téléverser v…" at bounding box center [0, 0] width 0 height 0
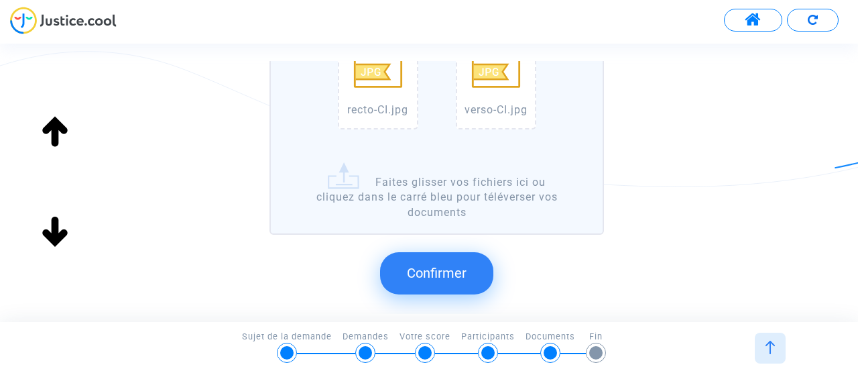
scroll to position [332, 0]
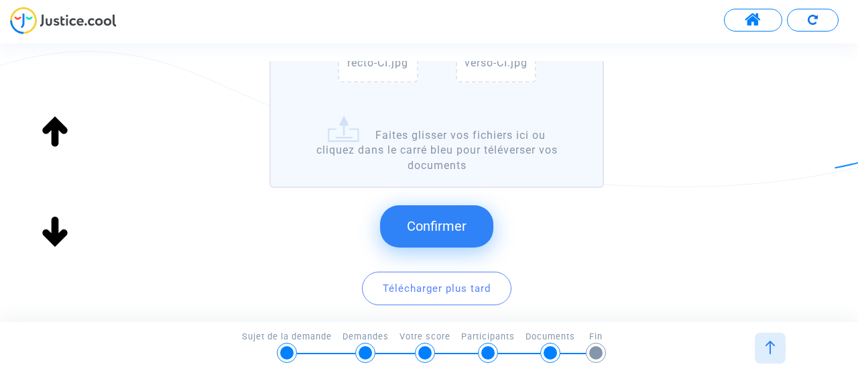
click at [440, 225] on span "Confirmer" at bounding box center [437, 226] width 60 height 16
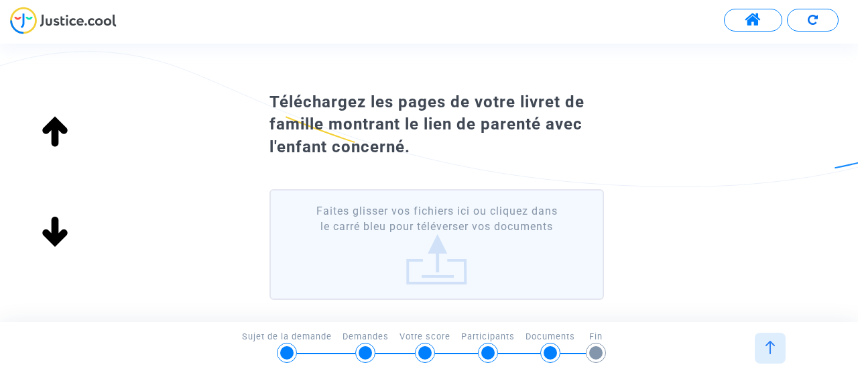
scroll to position [7, 0]
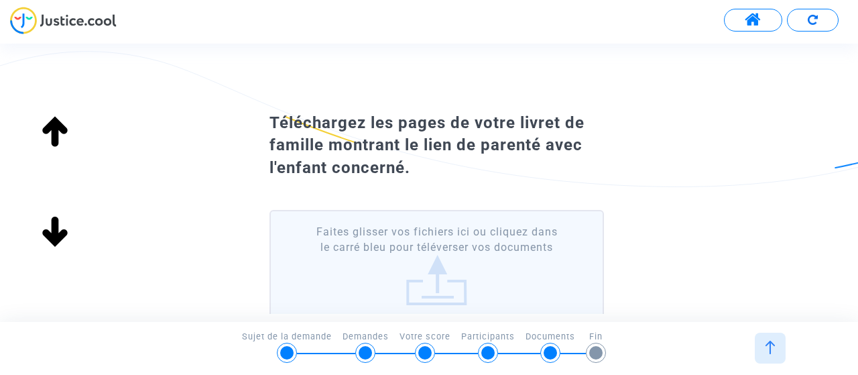
click at [445, 271] on label "Faites glisser vos fichiers ici ou cliquez dans le carré bleu pour téléverser v…" at bounding box center [436, 265] width 334 height 111
click at [0, 0] on input "Faites glisser vos fichiers ici ou cliquez dans le carré bleu pour téléverser v…" at bounding box center [0, 0] width 0 height 0
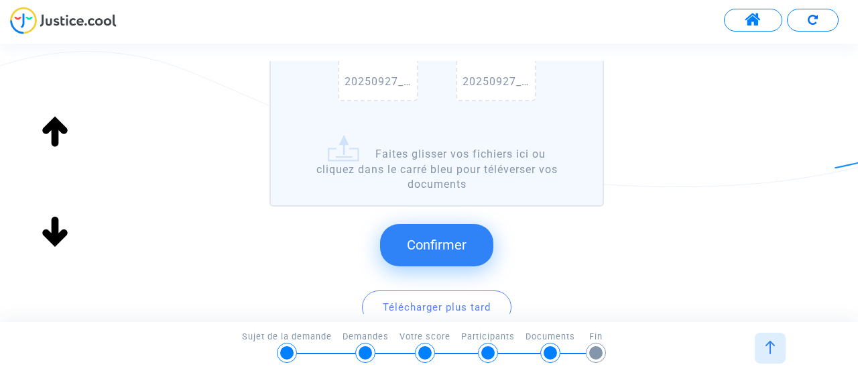
scroll to position [288, 0]
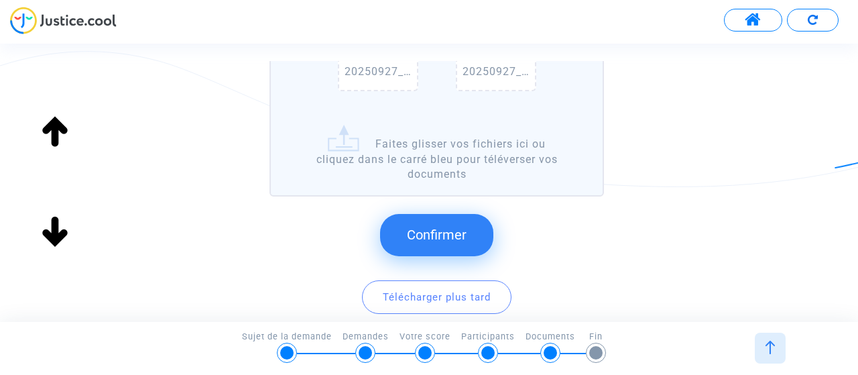
click at [425, 233] on span "Confirmer" at bounding box center [437, 235] width 60 height 16
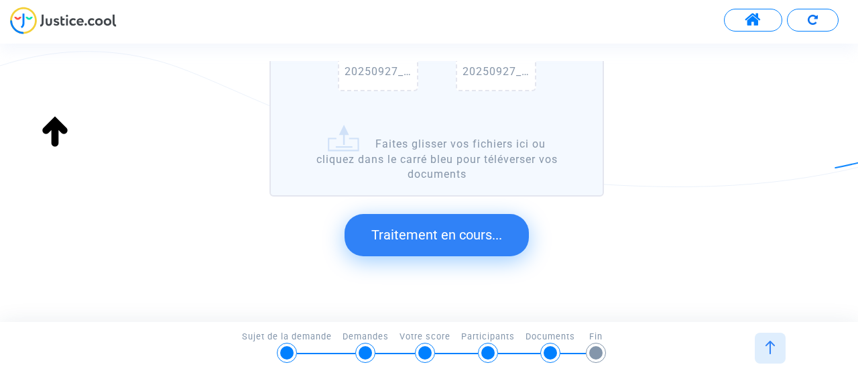
scroll to position [103, 0]
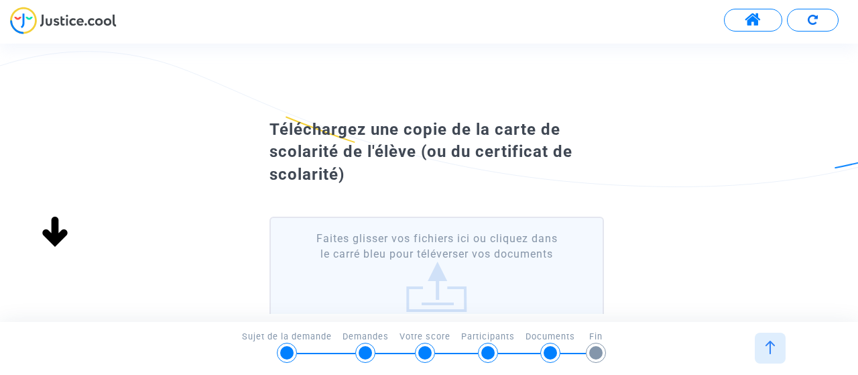
click at [429, 247] on label "Faites glisser vos fichiers ici ou cliquez dans le carré bleu pour téléverser v…" at bounding box center [436, 272] width 334 height 111
click at [0, 0] on input "Faites glisser vos fichiers ici ou cliquez dans le carré bleu pour téléverser v…" at bounding box center [0, 0] width 0 height 0
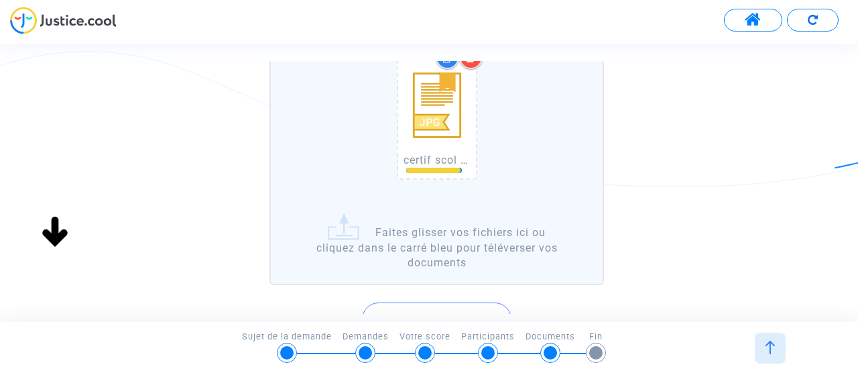
scroll to position [281, 0]
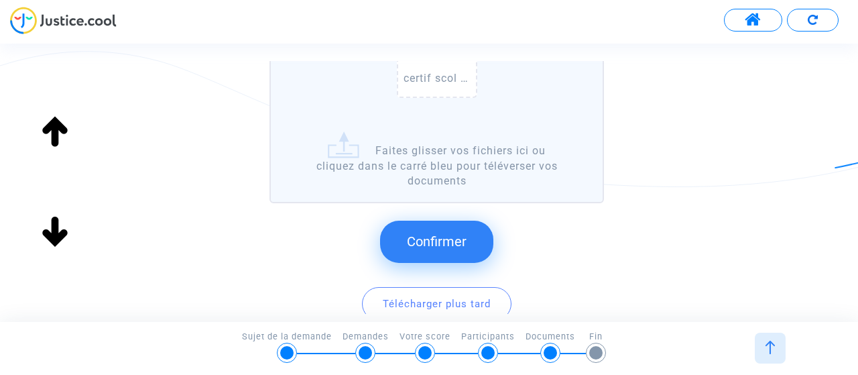
click at [443, 246] on span "Confirmer" at bounding box center [437, 241] width 60 height 16
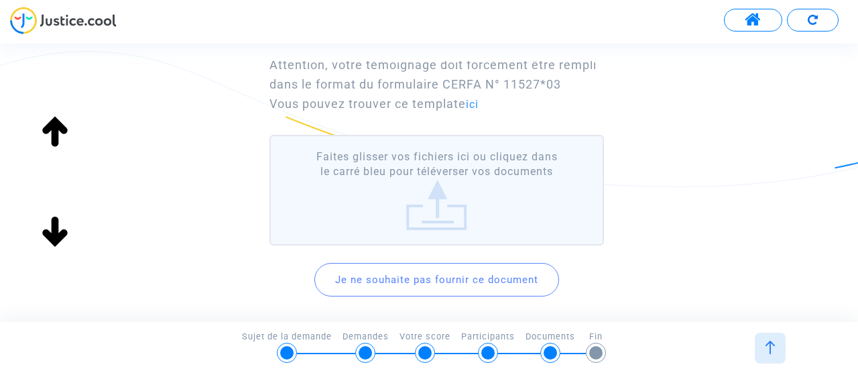
scroll to position [149, 0]
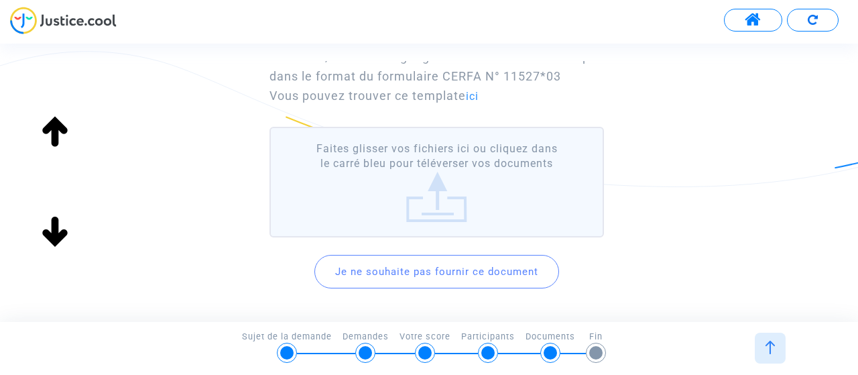
click at [470, 273] on button "Je ne souhaite pas fournir ce document" at bounding box center [436, 272] width 245 height 34
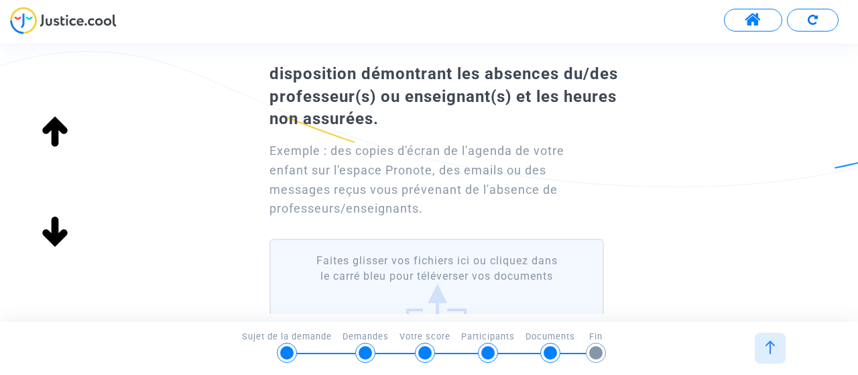
scroll to position [100, 0]
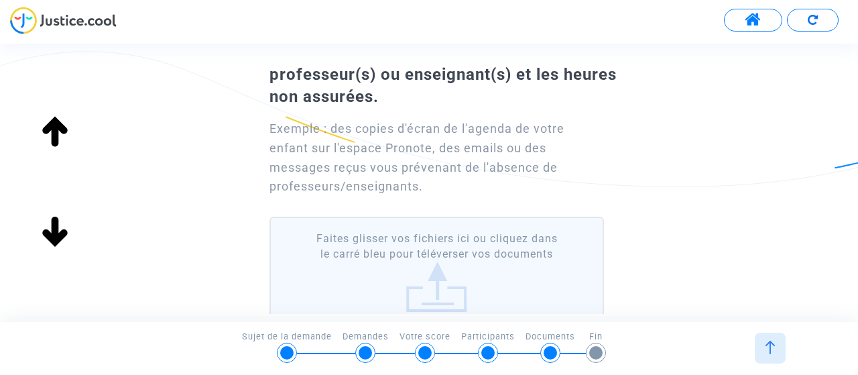
click at [446, 259] on label "Faites glisser vos fichiers ici ou cliquez dans le carré bleu pour téléverser v…" at bounding box center [436, 272] width 334 height 111
click at [0, 0] on input "Faites glisser vos fichiers ici ou cliquez dans le carré bleu pour téléverser v…" at bounding box center [0, 0] width 0 height 0
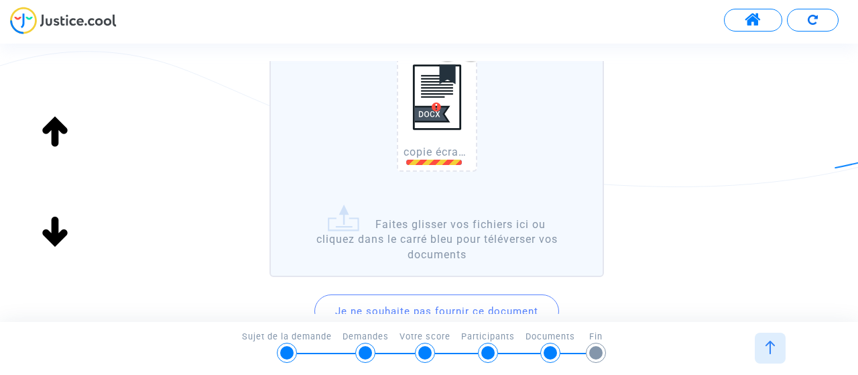
scroll to position [241, 0]
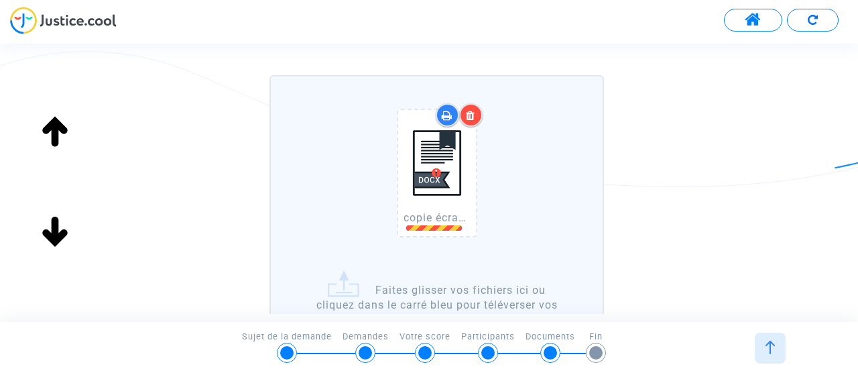
click at [467, 108] on div at bounding box center [470, 114] width 23 height 23
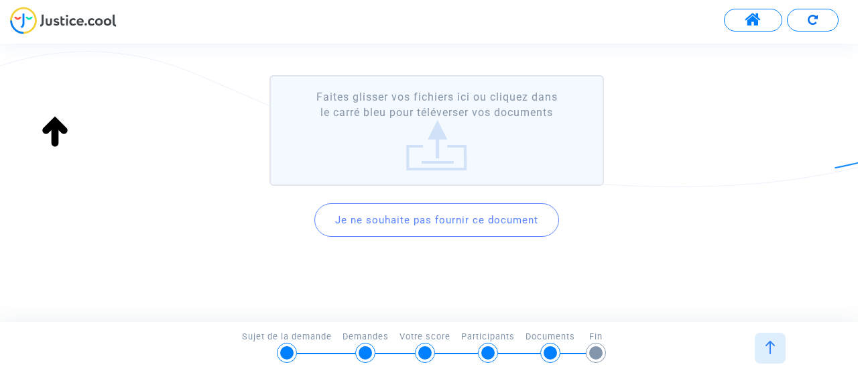
click at [430, 101] on label "Faites glisser vos fichiers ici ou cliquez dans le carré bleu pour téléverser v…" at bounding box center [436, 130] width 334 height 111
click at [0, 0] on input "Faites glisser vos fichiers ici ou cliquez dans le carré bleu pour téléverser v…" at bounding box center [0, 0] width 0 height 0
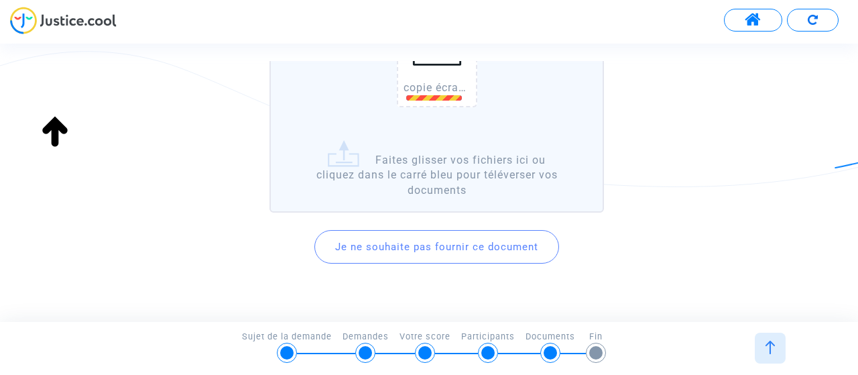
scroll to position [206, 0]
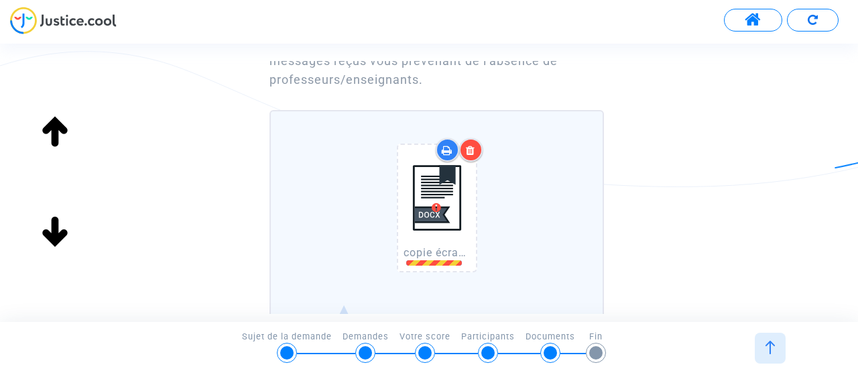
click at [446, 147] on icon at bounding box center [447, 150] width 11 height 11
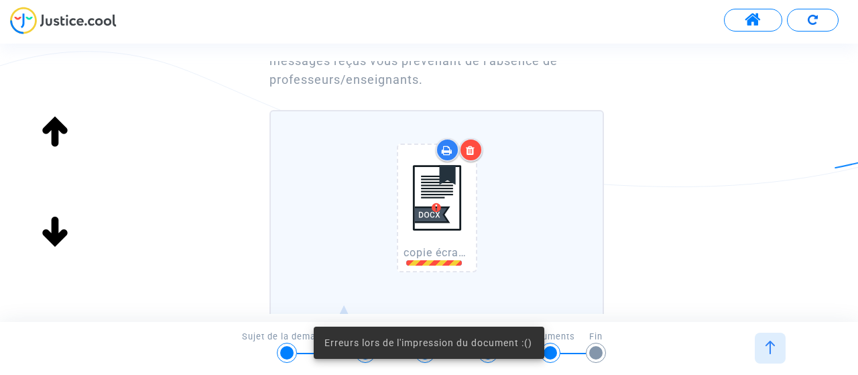
click at [471, 151] on icon at bounding box center [470, 150] width 9 height 11
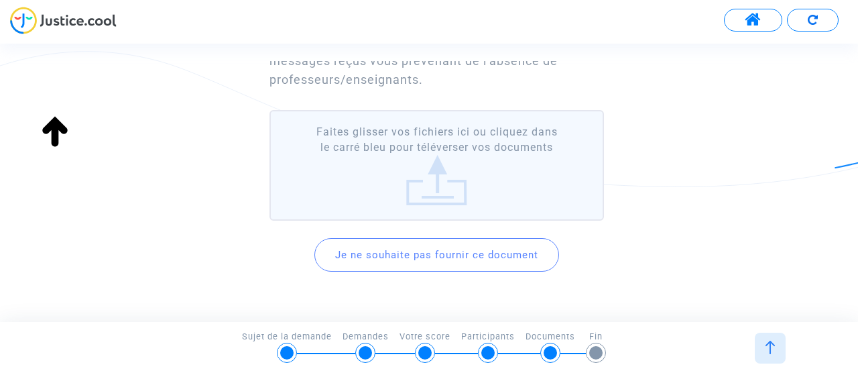
click at [424, 259] on button "Je ne souhaite pas fournir ce document" at bounding box center [436, 255] width 245 height 34
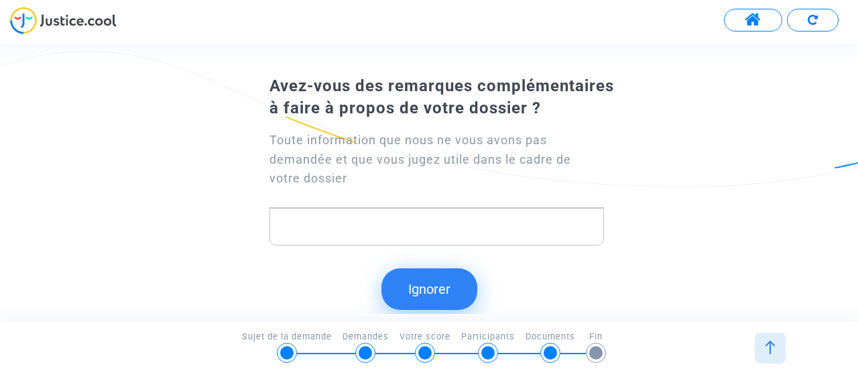
click at [432, 284] on button "Ignorer" at bounding box center [429, 289] width 96 height 42
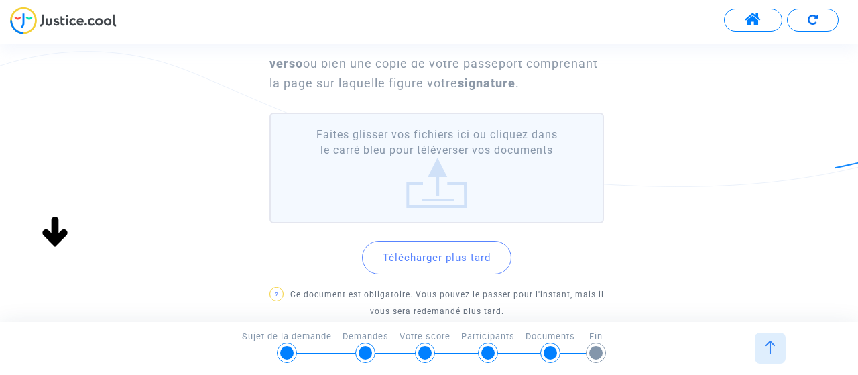
scroll to position [146, 0]
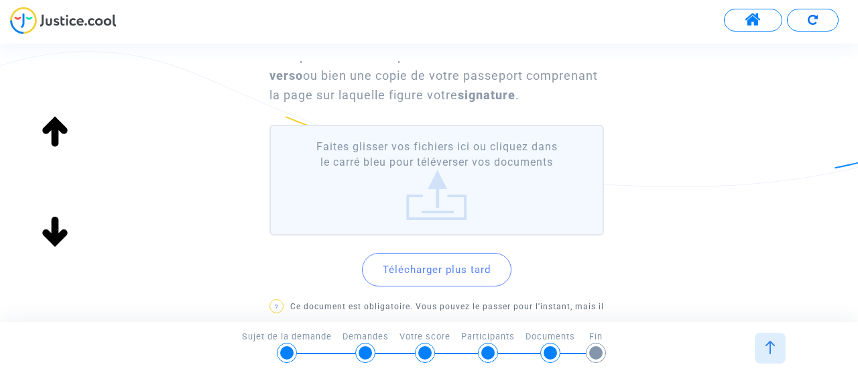
click at [435, 169] on label "Faites glisser vos fichiers ici ou cliquez dans le carré bleu pour téléverser v…" at bounding box center [436, 180] width 334 height 111
click at [0, 0] on input "Faites glisser vos fichiers ici ou cliquez dans le carré bleu pour téléverser v…" at bounding box center [0, 0] width 0 height 0
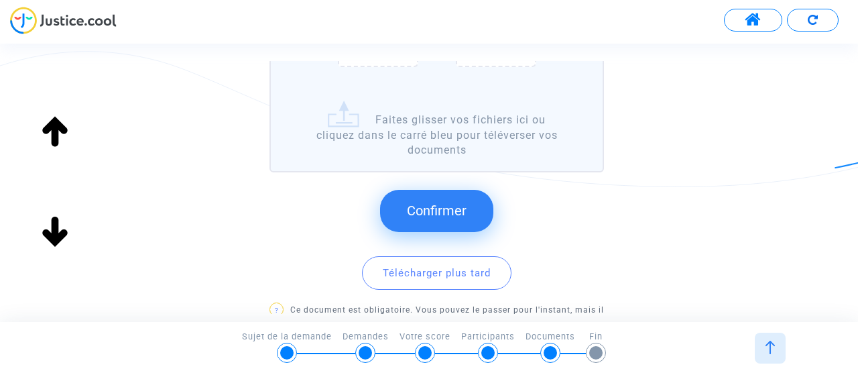
scroll to position [370, 0]
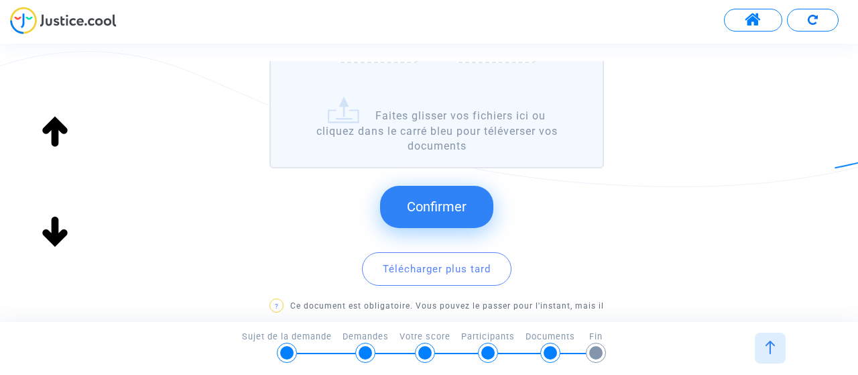
click at [412, 202] on span "Confirmer" at bounding box center [437, 206] width 60 height 16
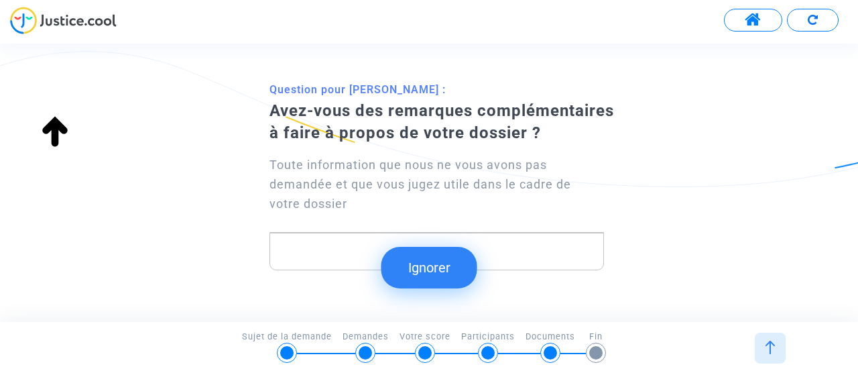
scroll to position [71, 0]
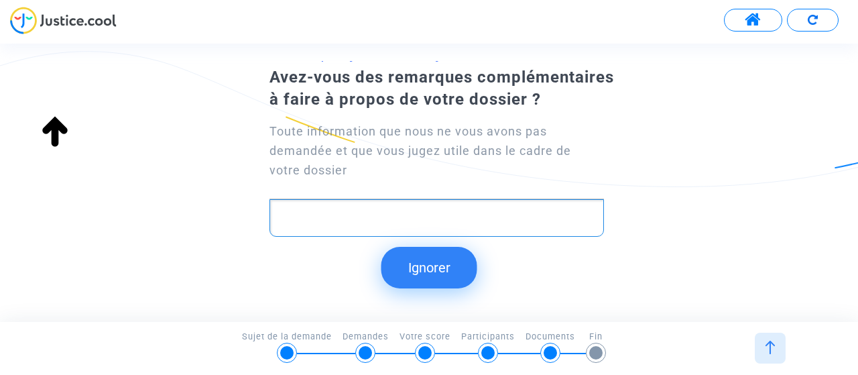
click at [383, 222] on p "Rich Text Editor, main" at bounding box center [437, 218] width 320 height 17
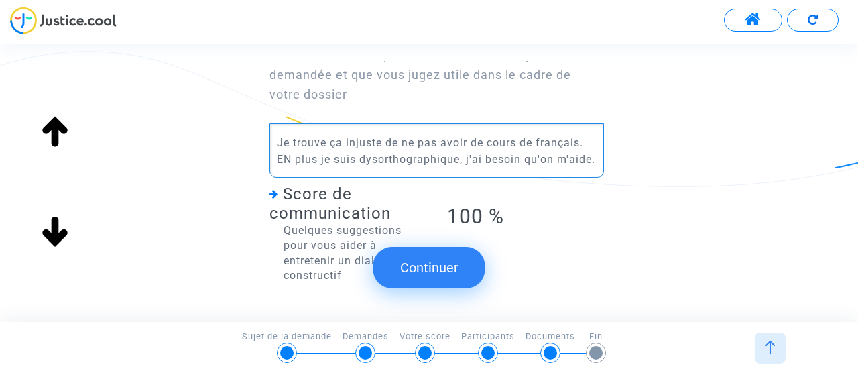
scroll to position [200, 0]
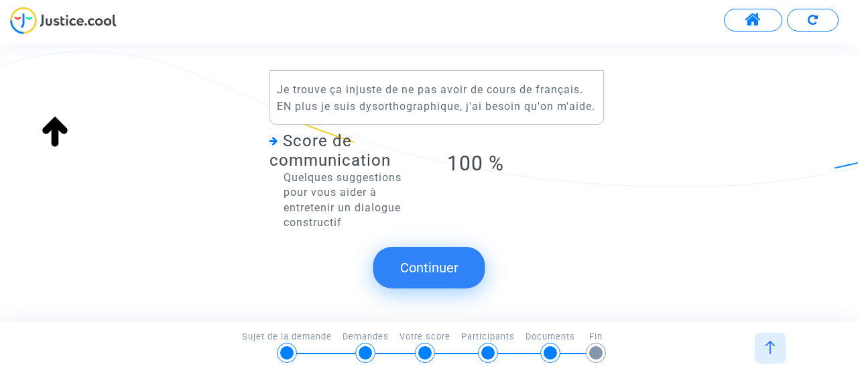
click at [441, 275] on button "Continuer" at bounding box center [429, 268] width 112 height 42
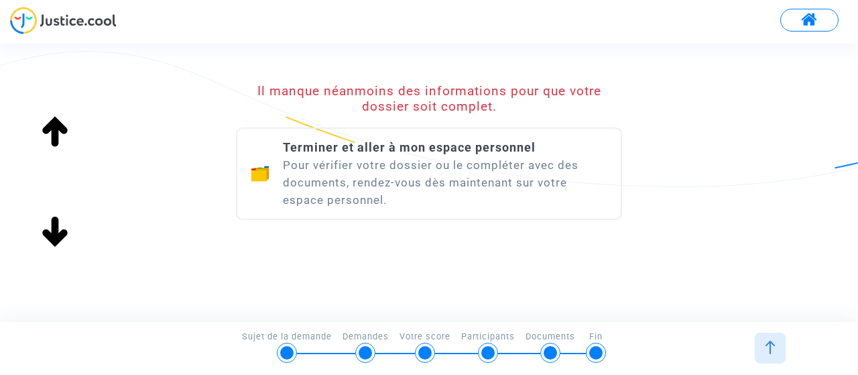
scroll to position [217, 0]
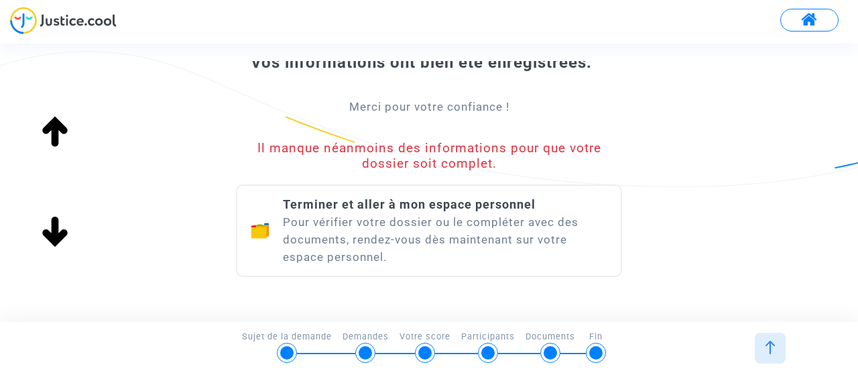
click at [401, 200] on span "Terminer et aller à mon espace personnel" at bounding box center [409, 204] width 253 height 14
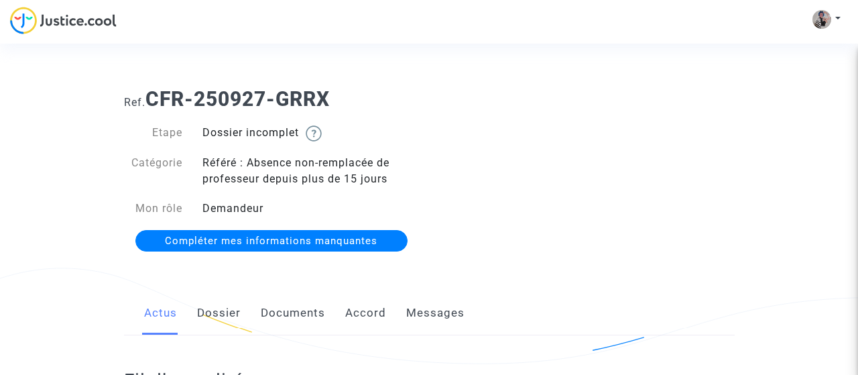
click at [332, 236] on span "Compléter mes informations manquantes" at bounding box center [271, 241] width 212 height 12
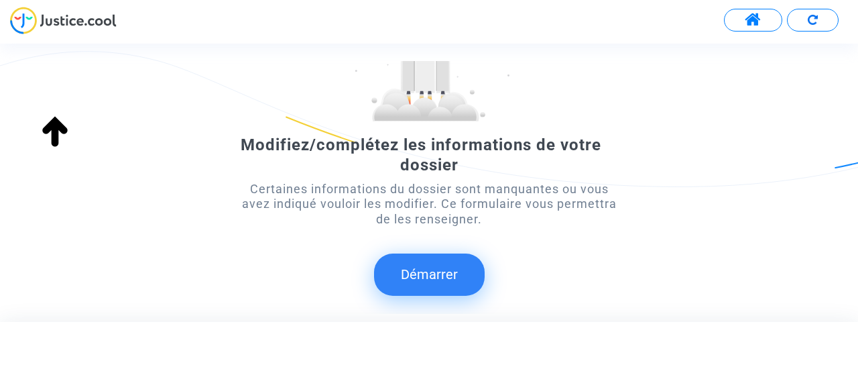
scroll to position [201, 0]
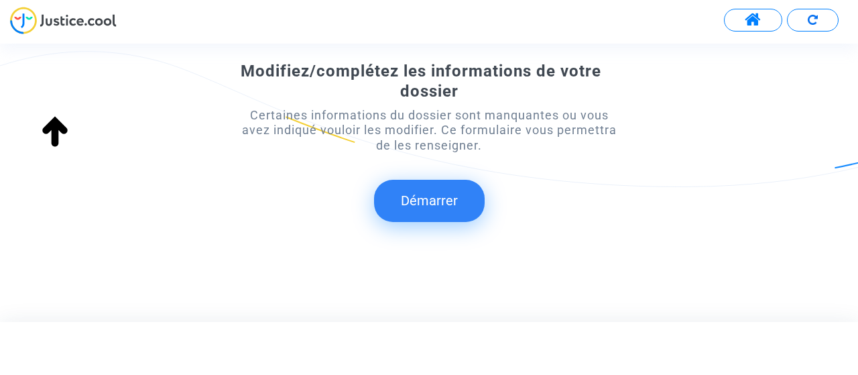
click at [431, 207] on button "Démarrer" at bounding box center [429, 201] width 111 height 42
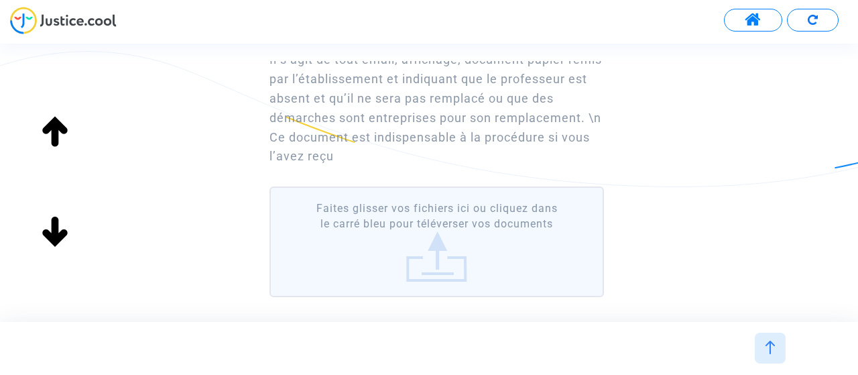
scroll to position [142, 0]
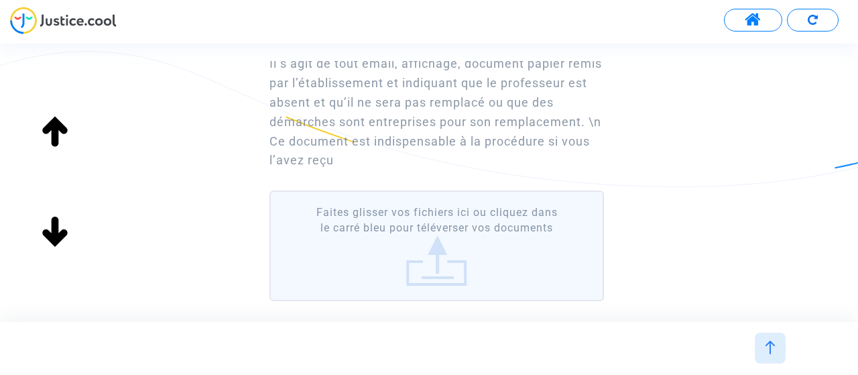
click at [431, 262] on label "Faites glisser vos fichiers ici ou cliquez dans le carré bleu pour téléverser v…" at bounding box center [436, 245] width 334 height 111
click at [0, 0] on input "Faites glisser vos fichiers ici ou cliquez dans le carré bleu pour téléverser v…" at bounding box center [0, 0] width 0 height 0
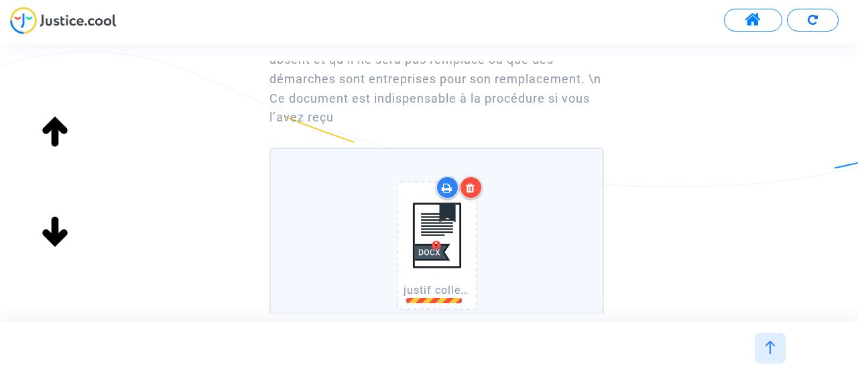
scroll to position [196, 0]
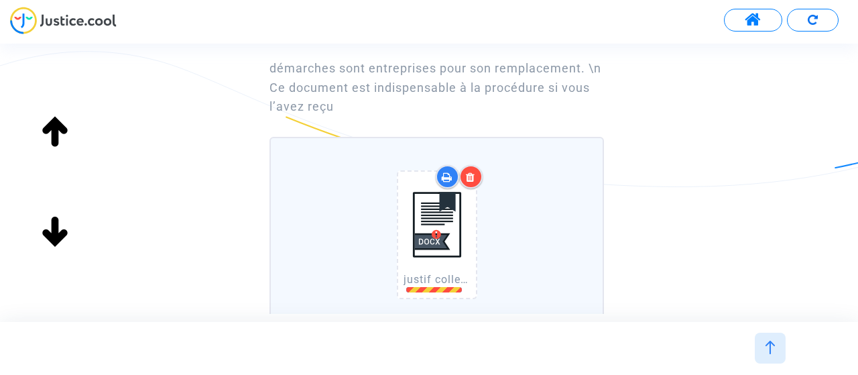
click at [434, 236] on img at bounding box center [437, 224] width 67 height 95
click at [434, 233] on img at bounding box center [437, 224] width 67 height 95
click at [436, 234] on img at bounding box center [437, 224] width 67 height 95
click at [475, 178] on icon at bounding box center [470, 177] width 9 height 11
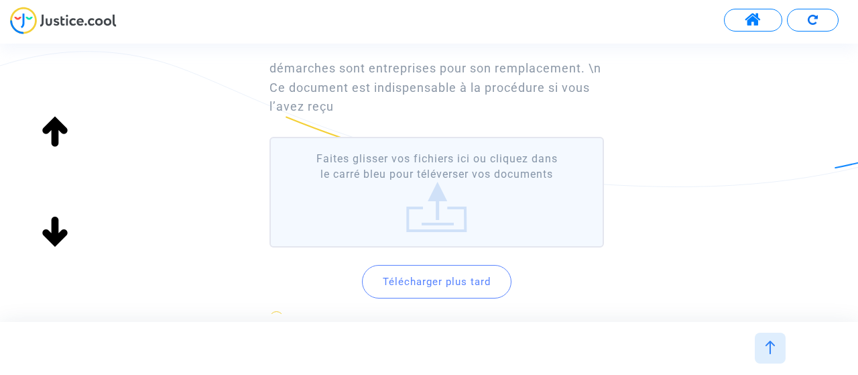
click at [435, 199] on label "Faites glisser vos fichiers ici ou cliquez dans le carré bleu pour téléverser v…" at bounding box center [436, 192] width 334 height 111
click at [0, 0] on input "Faites glisser vos fichiers ici ou cliquez dans le carré bleu pour téléverser v…" at bounding box center [0, 0] width 0 height 0
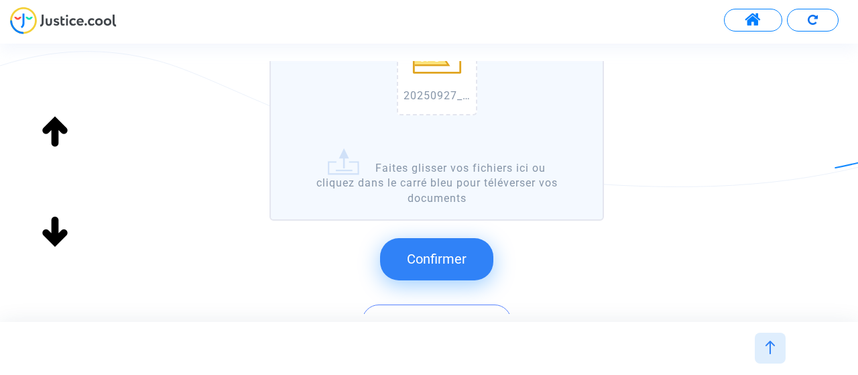
scroll to position [385, 0]
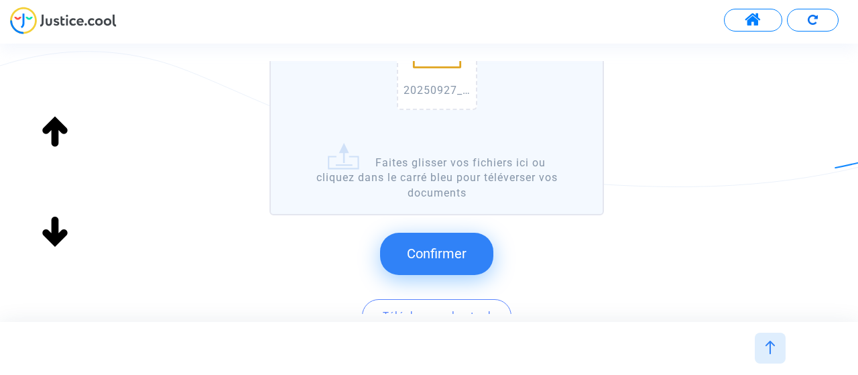
click at [456, 255] on span "Confirmer" at bounding box center [437, 253] width 60 height 16
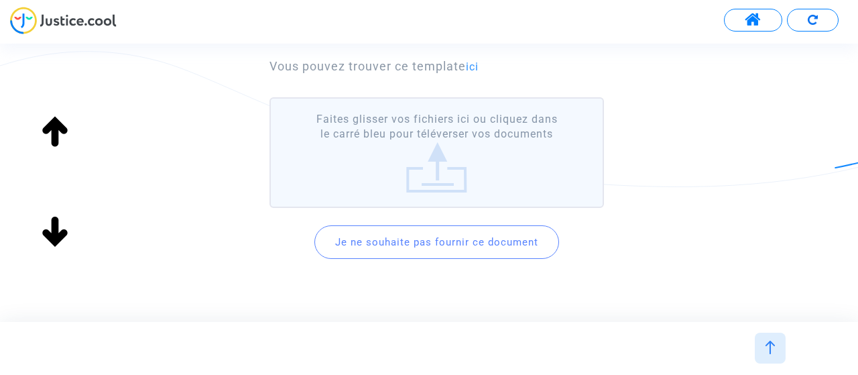
scroll to position [180, 0]
click at [467, 247] on button "Je ne souhaite pas fournir ce document" at bounding box center [436, 241] width 245 height 34
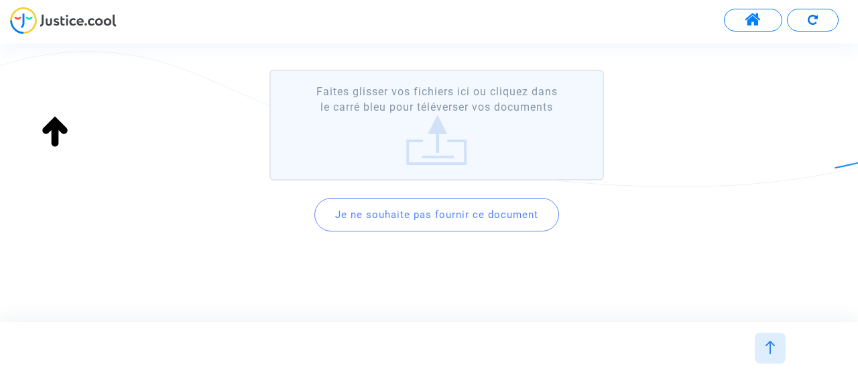
click at [459, 217] on button "Je ne souhaite pas fournir ce document" at bounding box center [436, 215] width 245 height 34
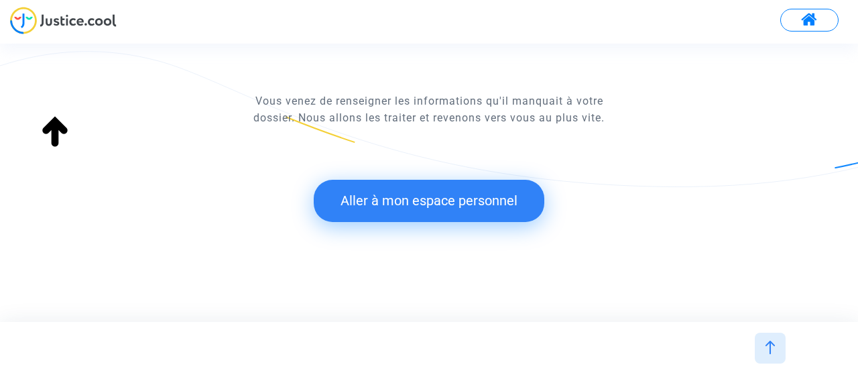
scroll to position [0, 0]
